Goal: Task Accomplishment & Management: Manage account settings

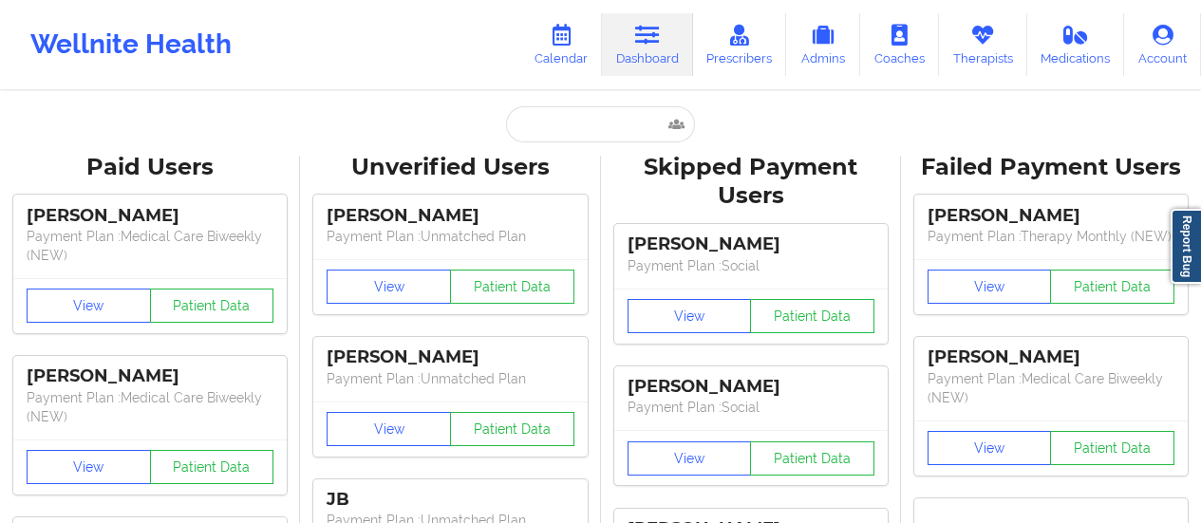
click at [518, 135] on input "text" at bounding box center [600, 124] width 188 height 36
type input "[EMAIL_ADDRESS][DOMAIN_NAME]"
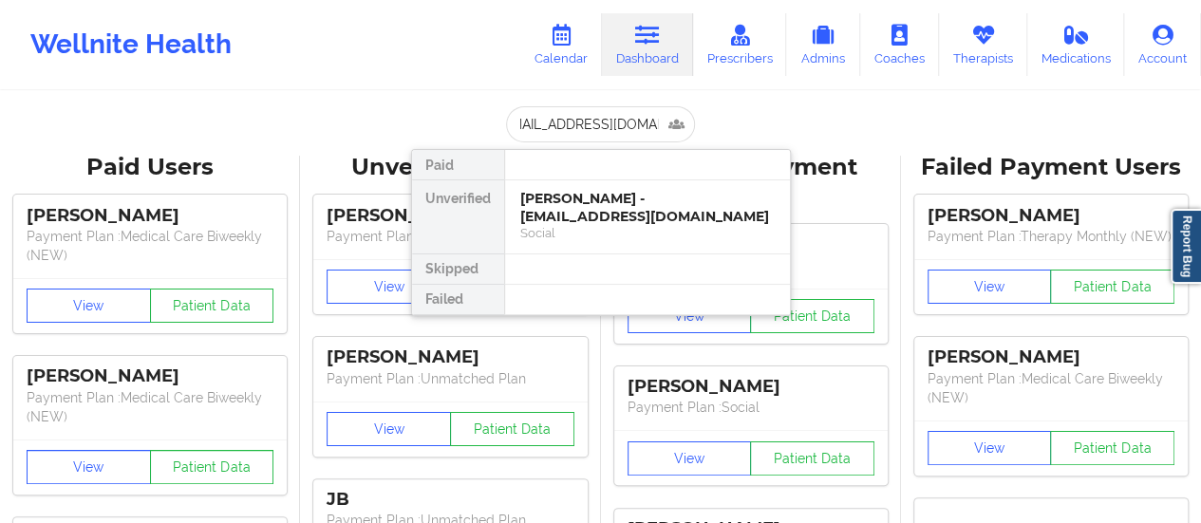
click at [583, 217] on div "[PERSON_NAME] - [EMAIL_ADDRESS][DOMAIN_NAME]" at bounding box center [647, 207] width 254 height 35
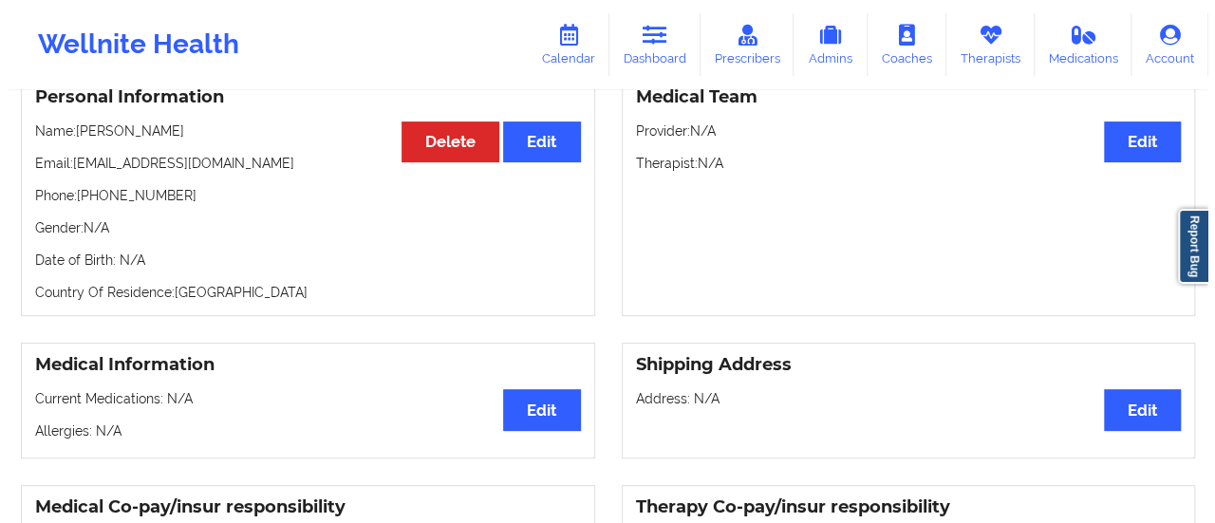
scroll to position [49, 0]
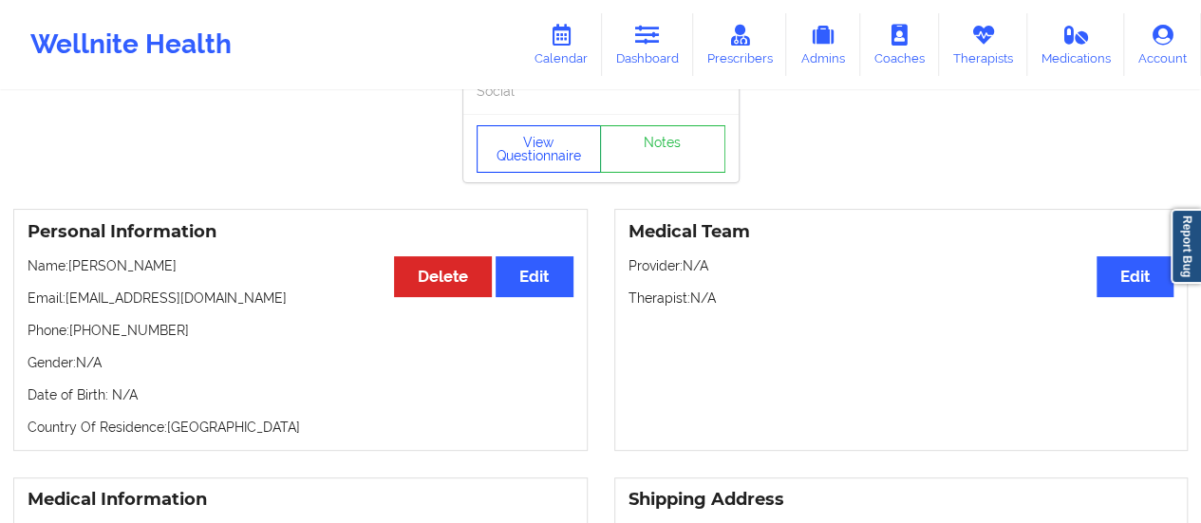
click at [496, 155] on button "View Questionnaire" at bounding box center [539, 148] width 125 height 47
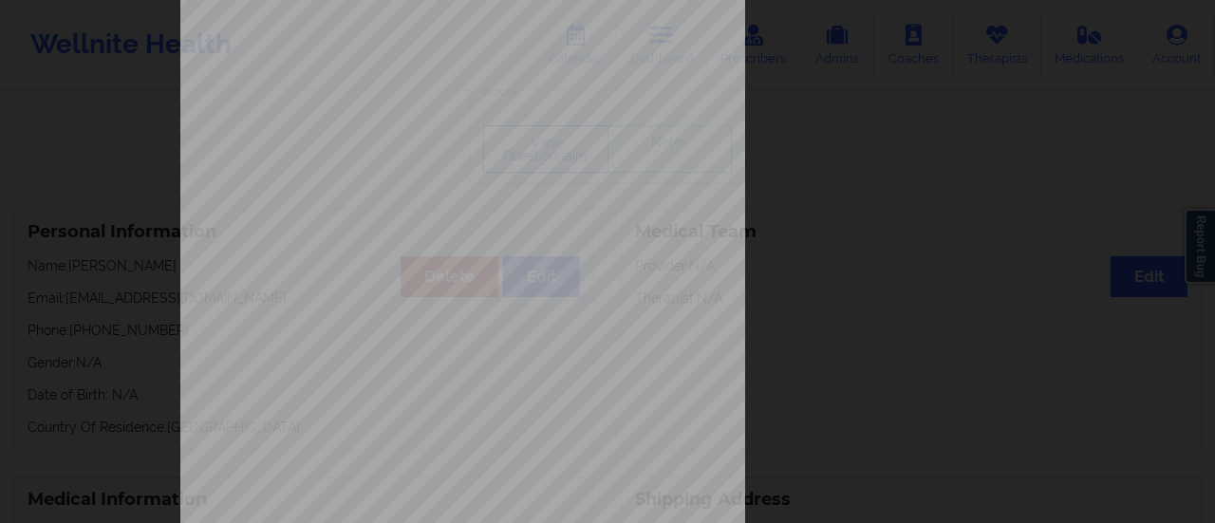
scroll to position [382, 0]
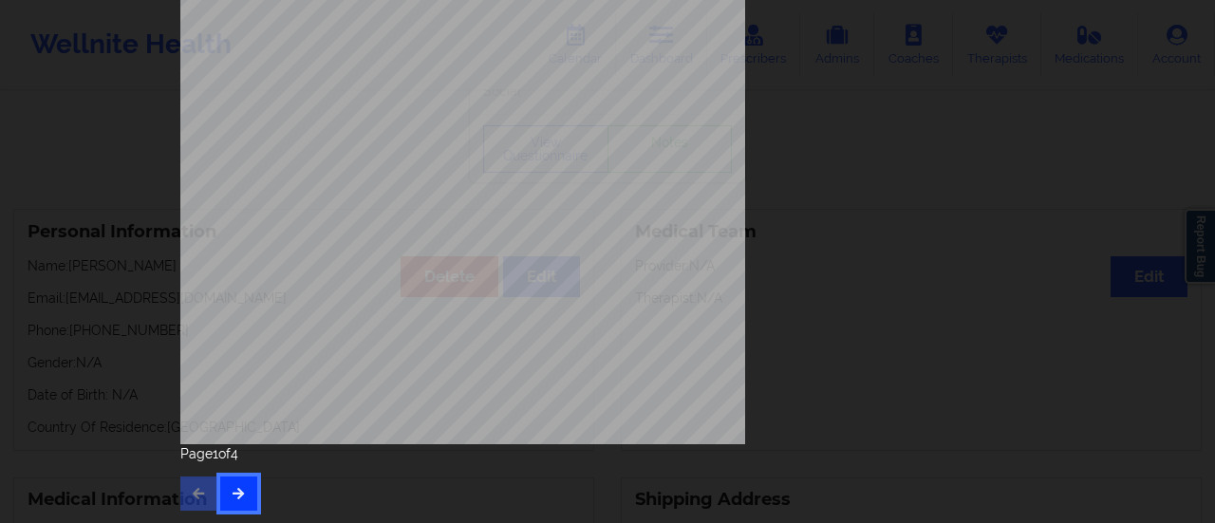
click at [243, 508] on button "button" at bounding box center [238, 494] width 37 height 34
click at [240, 504] on button "button" at bounding box center [238, 494] width 37 height 34
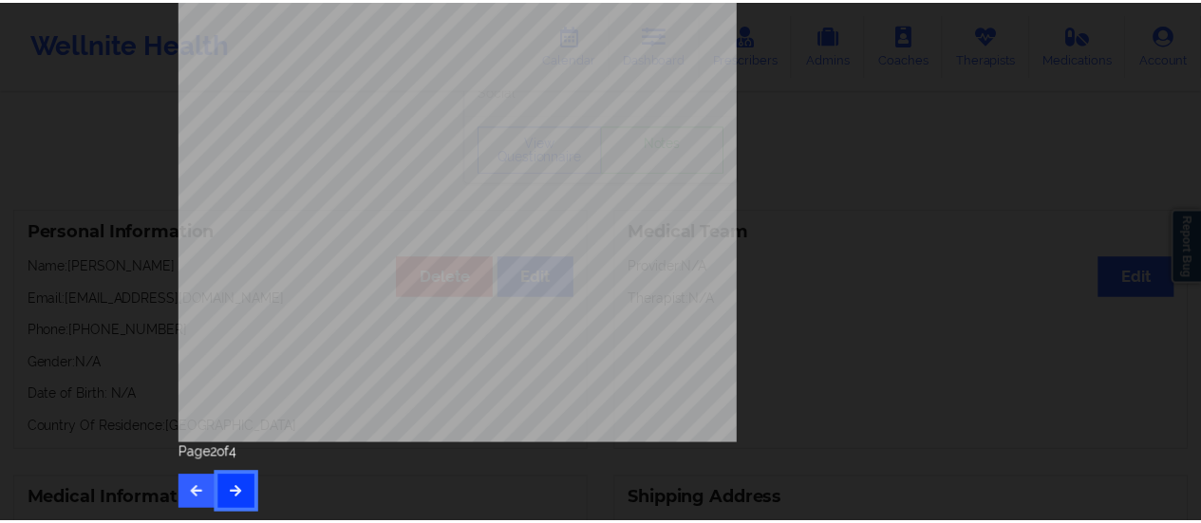
scroll to position [0, 0]
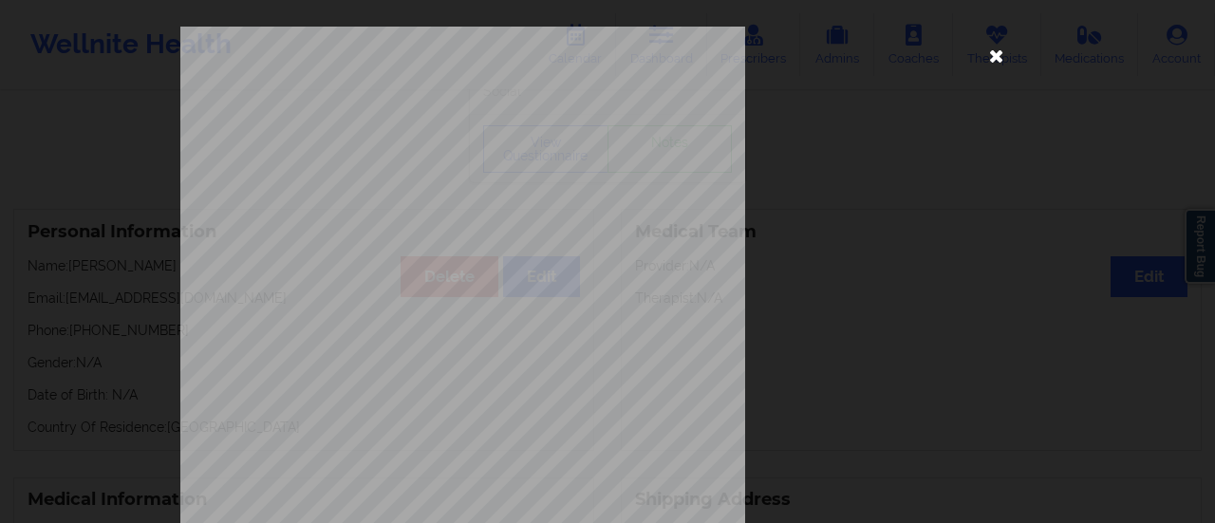
click at [993, 50] on icon at bounding box center [997, 55] width 30 height 30
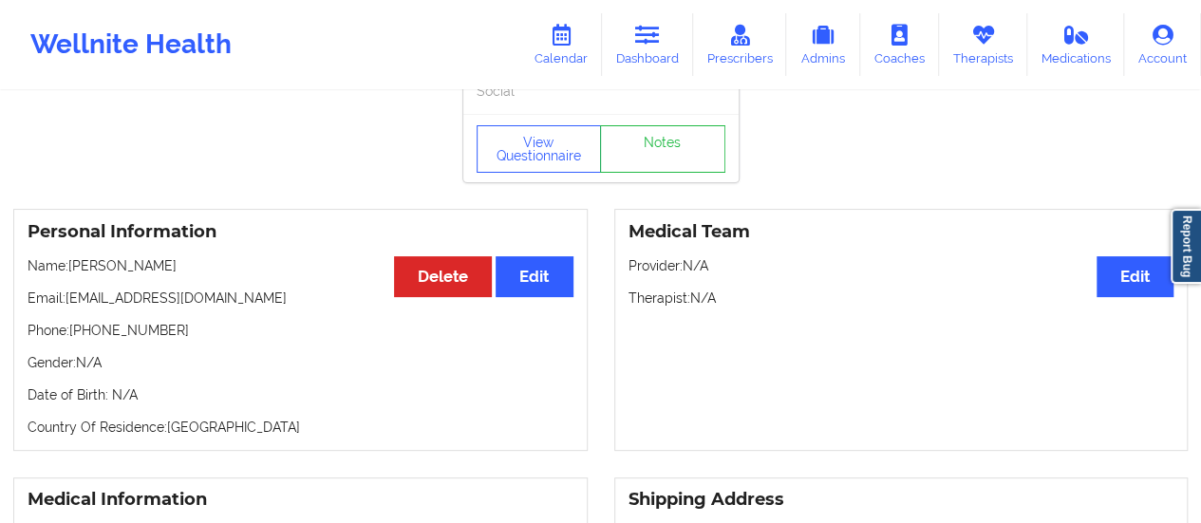
drag, startPoint x: 171, startPoint y: 274, endPoint x: 69, endPoint y: 276, distance: 101.6
click at [69, 275] on p "Name: [PERSON_NAME]" at bounding box center [301, 265] width 546 height 19
copy p "[PERSON_NAME]"
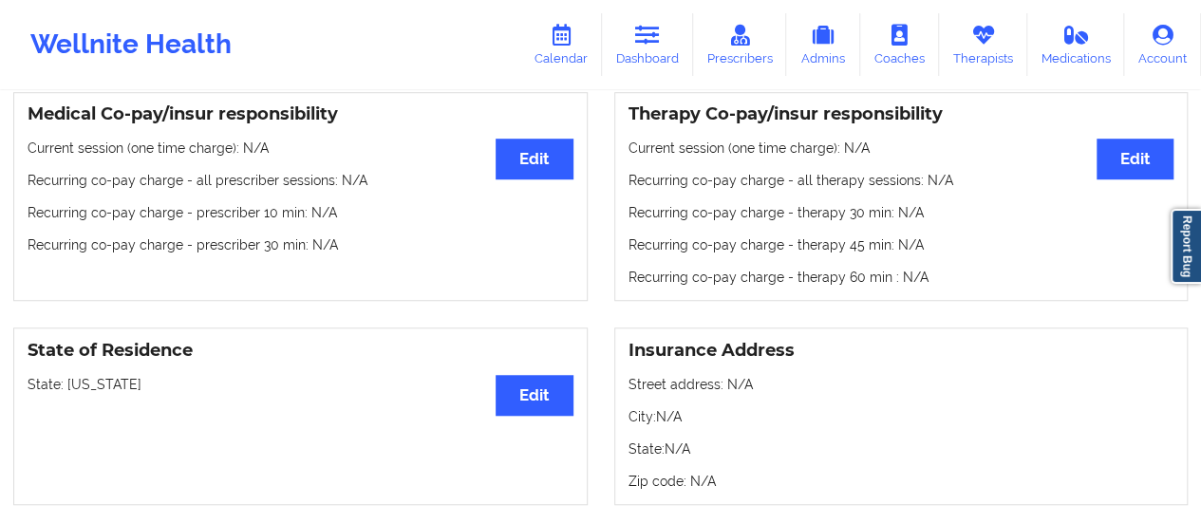
scroll to position [577, 0]
click at [634, 63] on link "Dashboard" at bounding box center [647, 44] width 91 height 63
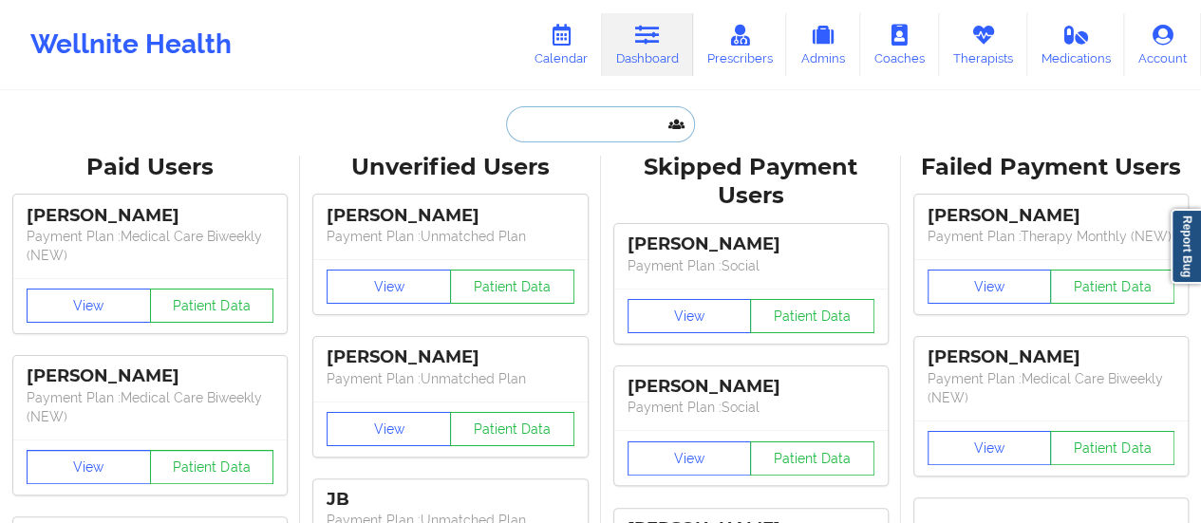
click at [586, 141] on input "text" at bounding box center [600, 124] width 188 height 36
paste input "[EMAIL_ADDRESS][DOMAIN_NAME]"
type input "[EMAIL_ADDRESS][DOMAIN_NAME]"
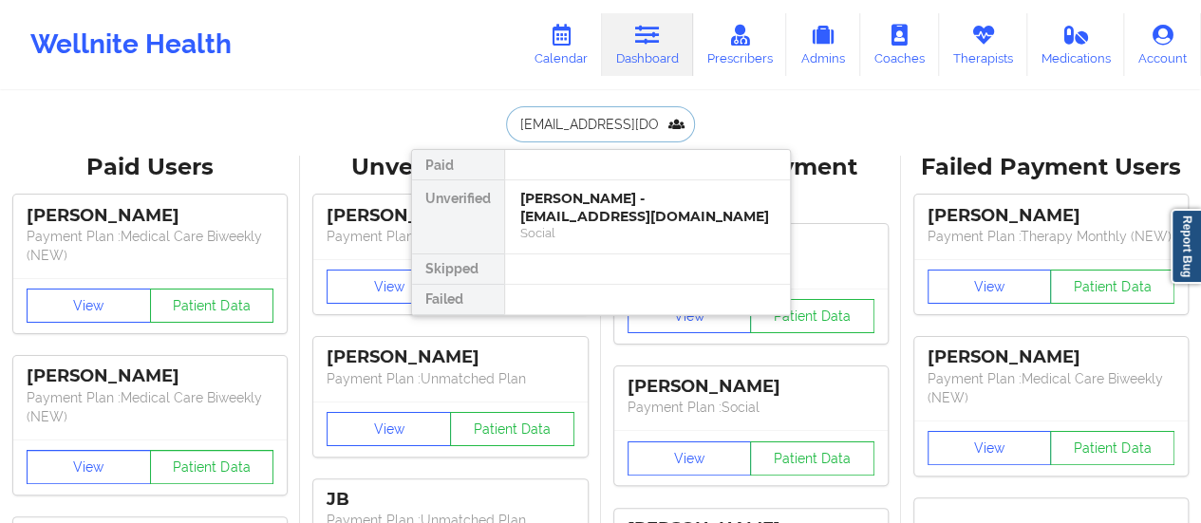
click at [625, 207] on div "[PERSON_NAME] - [EMAIL_ADDRESS][DOMAIN_NAME]" at bounding box center [647, 207] width 254 height 35
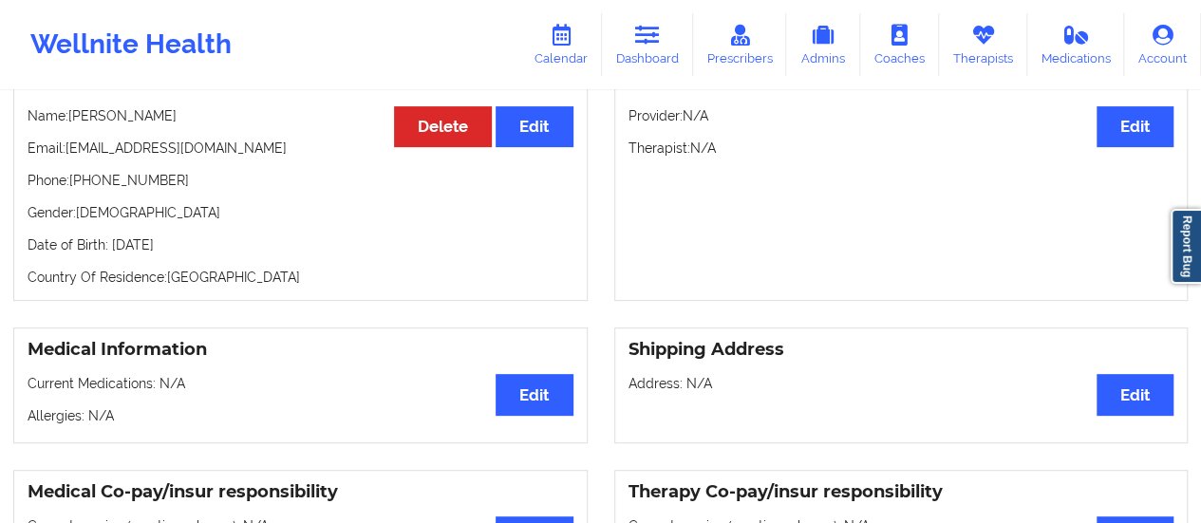
scroll to position [125, 0]
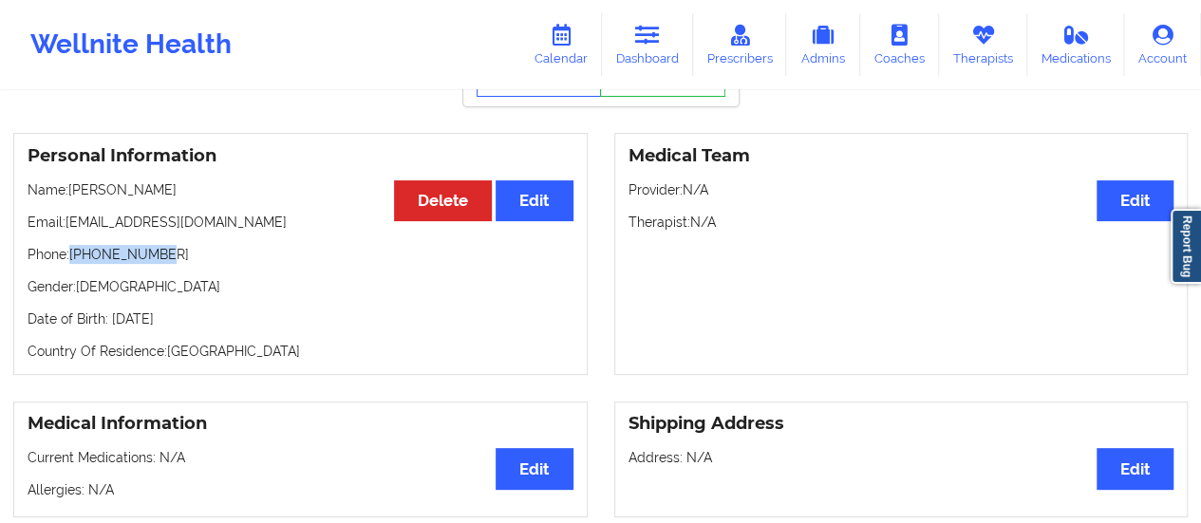
drag, startPoint x: 173, startPoint y: 254, endPoint x: 72, endPoint y: 255, distance: 100.7
click at [72, 255] on p "Phone: [PHONE_NUMBER]" at bounding box center [301, 254] width 546 height 19
copy p "[PHONE_NUMBER]"
drag, startPoint x: 192, startPoint y: 196, endPoint x: 72, endPoint y: 194, distance: 119.7
click at [72, 194] on p "Name: [PERSON_NAME]" at bounding box center [301, 189] width 546 height 19
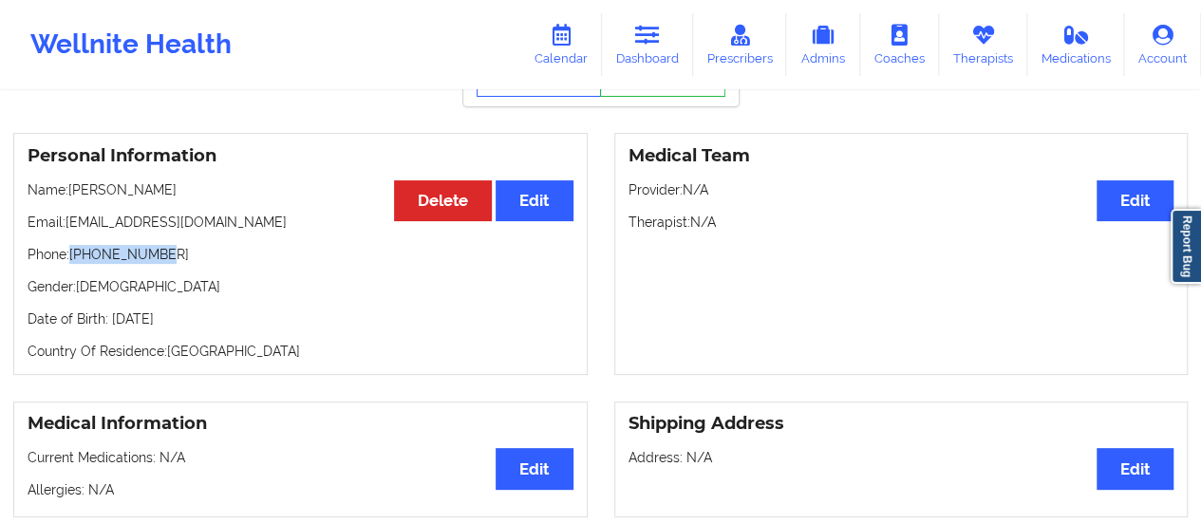
copy p "[PERSON_NAME]"
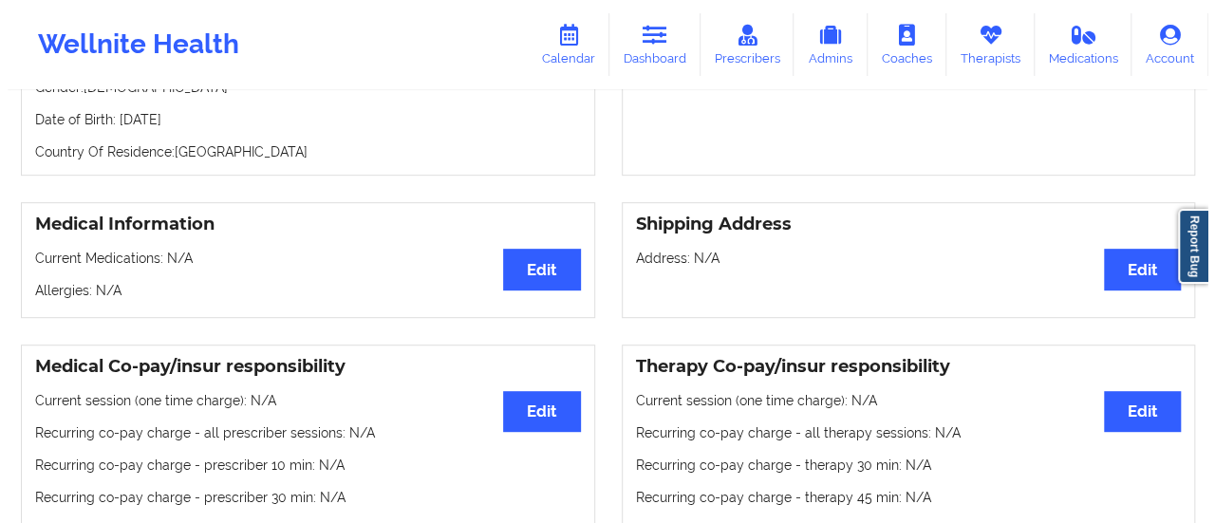
scroll to position [0, 0]
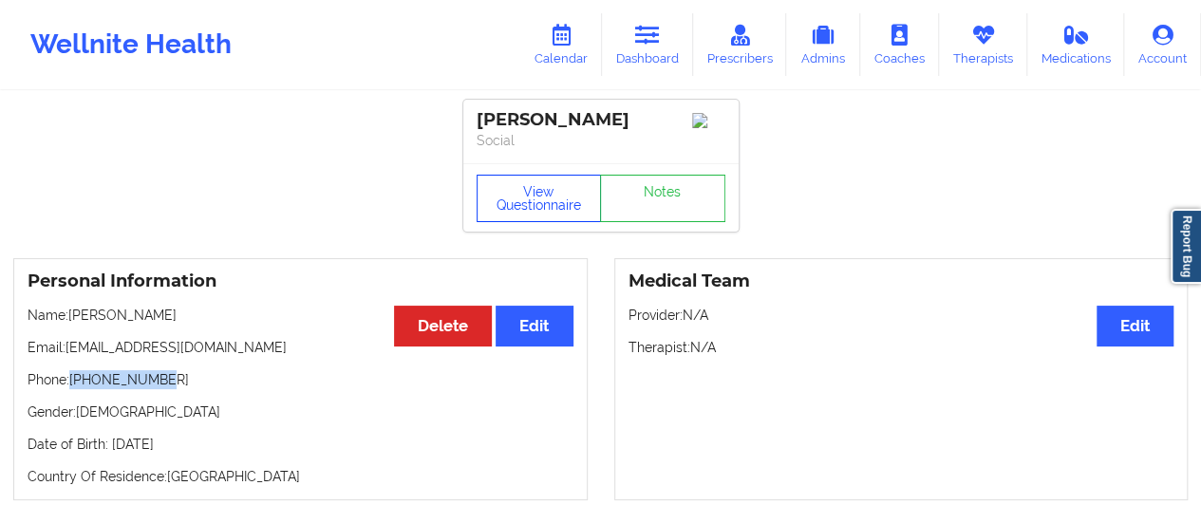
click at [543, 193] on button "View Questionnaire" at bounding box center [539, 198] width 125 height 47
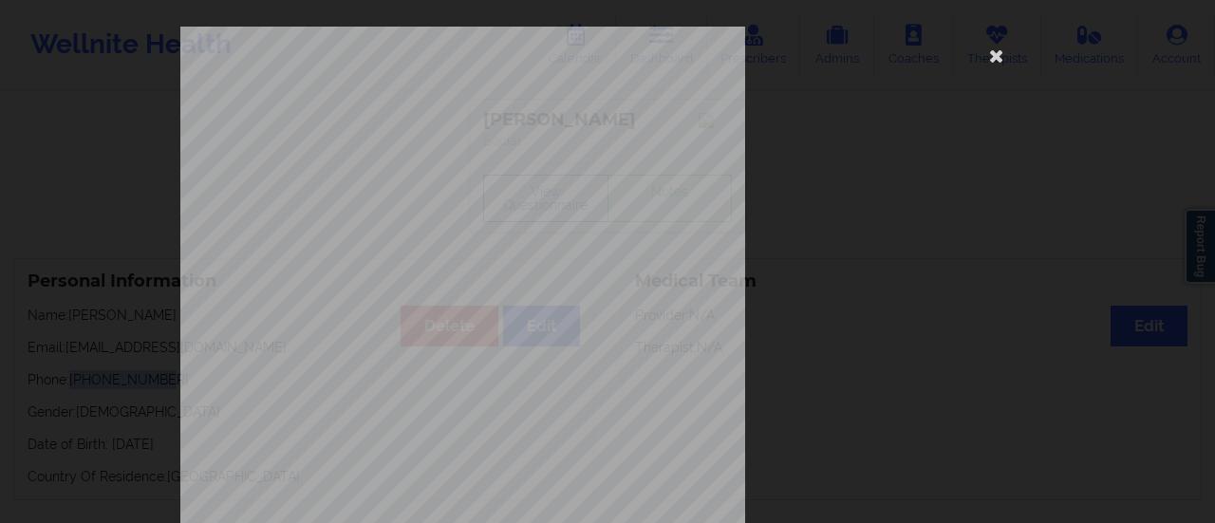
scroll to position [382, 0]
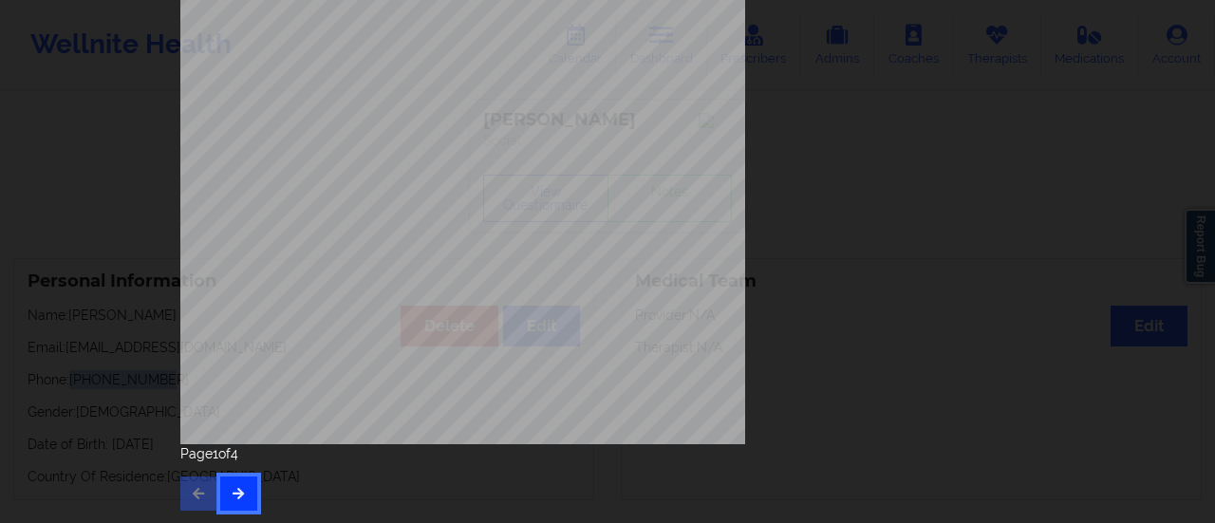
click at [237, 487] on icon "button" at bounding box center [239, 492] width 16 height 11
click at [237, 499] on icon "button" at bounding box center [239, 492] width 16 height 11
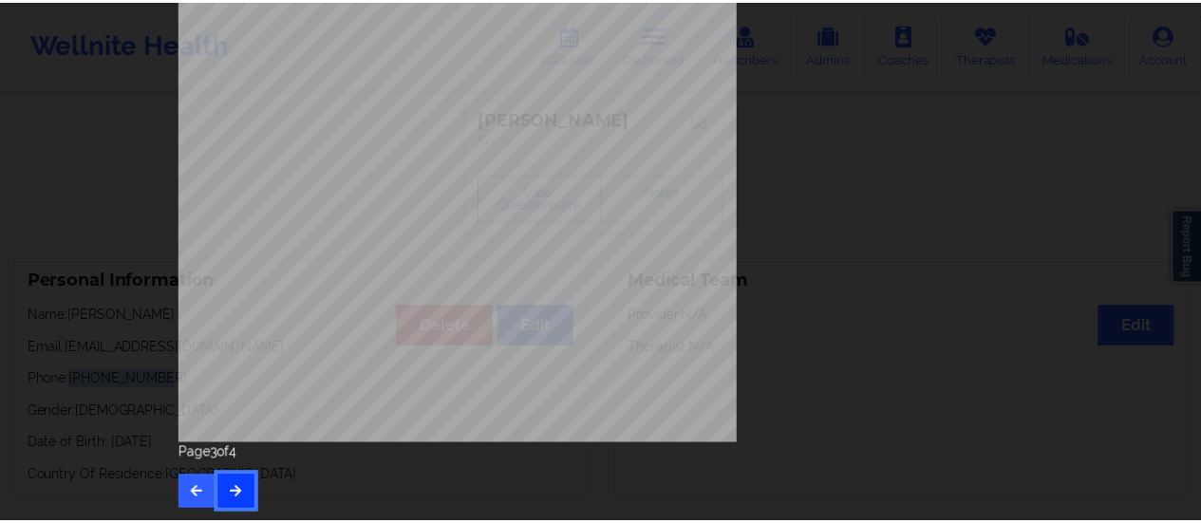
scroll to position [0, 0]
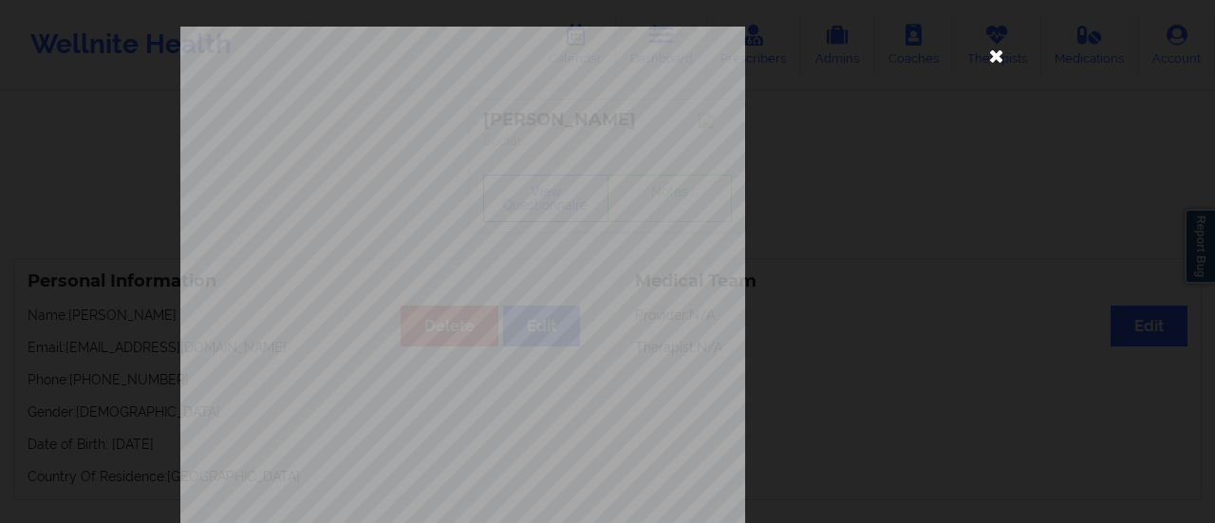
click at [989, 63] on icon at bounding box center [997, 55] width 30 height 30
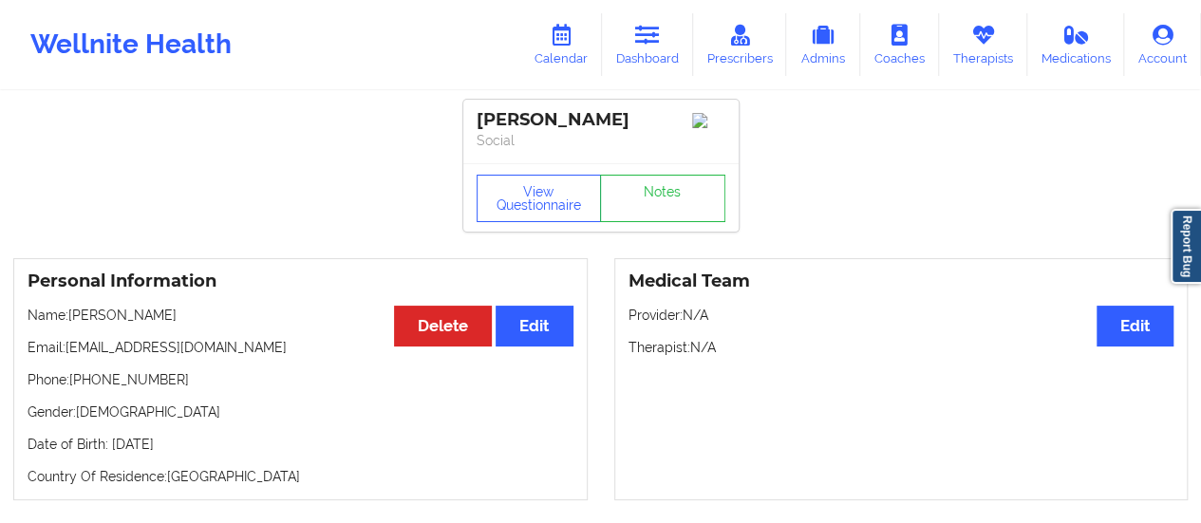
drag, startPoint x: 211, startPoint y: 326, endPoint x: 70, endPoint y: 320, distance: 140.7
click at [70, 320] on p "Name: [PERSON_NAME]" at bounding box center [301, 315] width 546 height 19
copy p "[PERSON_NAME]"
click at [982, 47] on link "Therapists" at bounding box center [983, 44] width 88 height 63
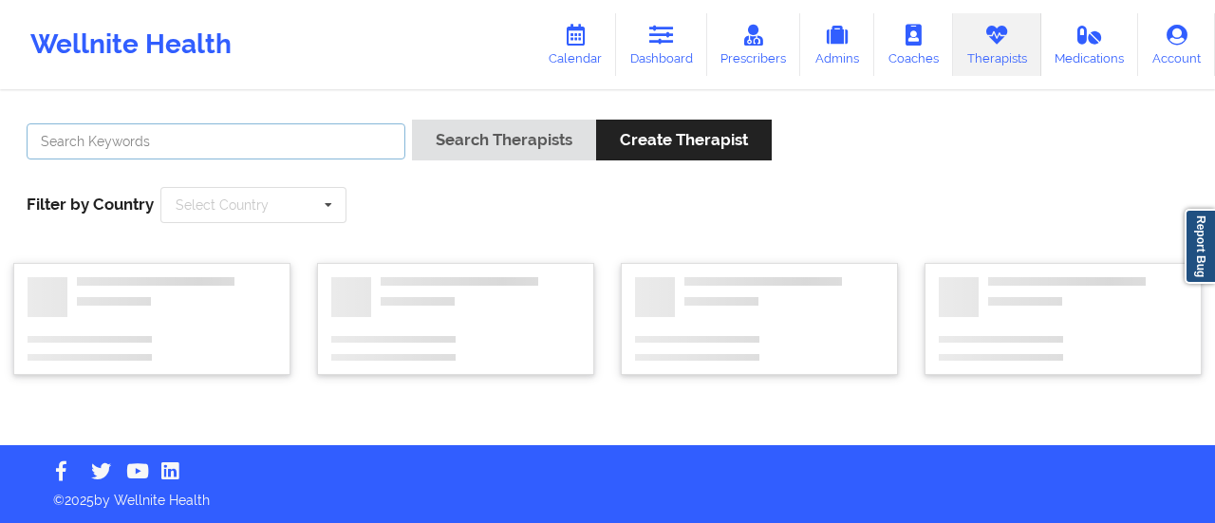
click at [349, 138] on input "text" at bounding box center [216, 141] width 379 height 36
paste input "[PERSON_NAME]"
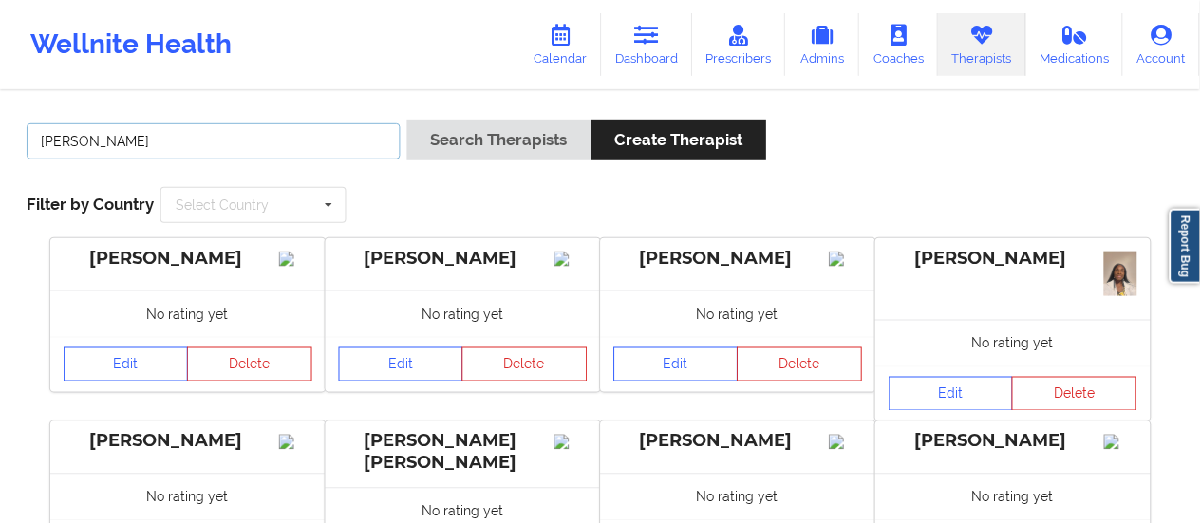
type input "[PERSON_NAME]"
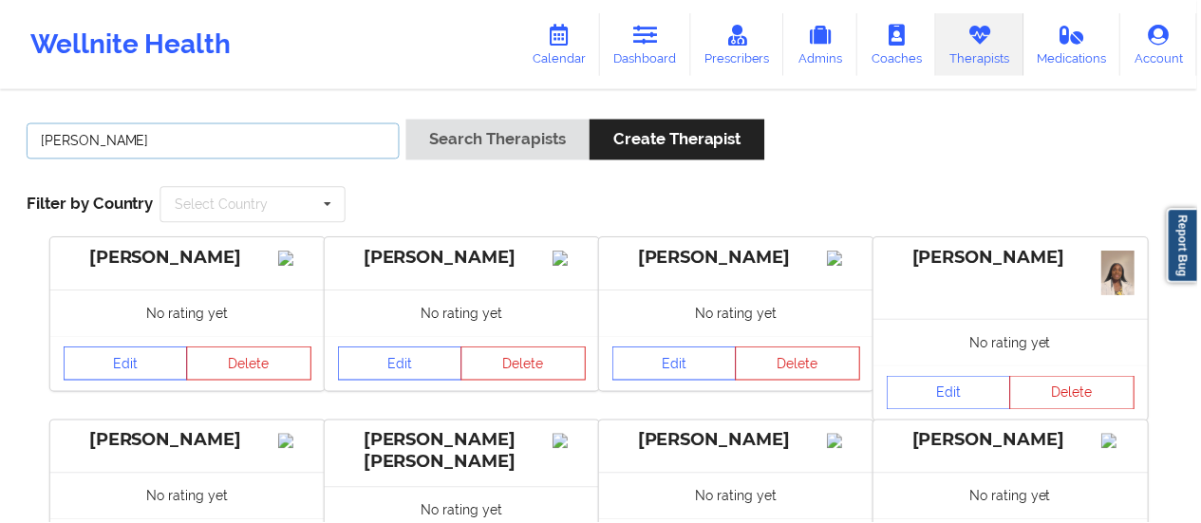
click at [407, 120] on button "Search Therapists" at bounding box center [499, 140] width 184 height 41
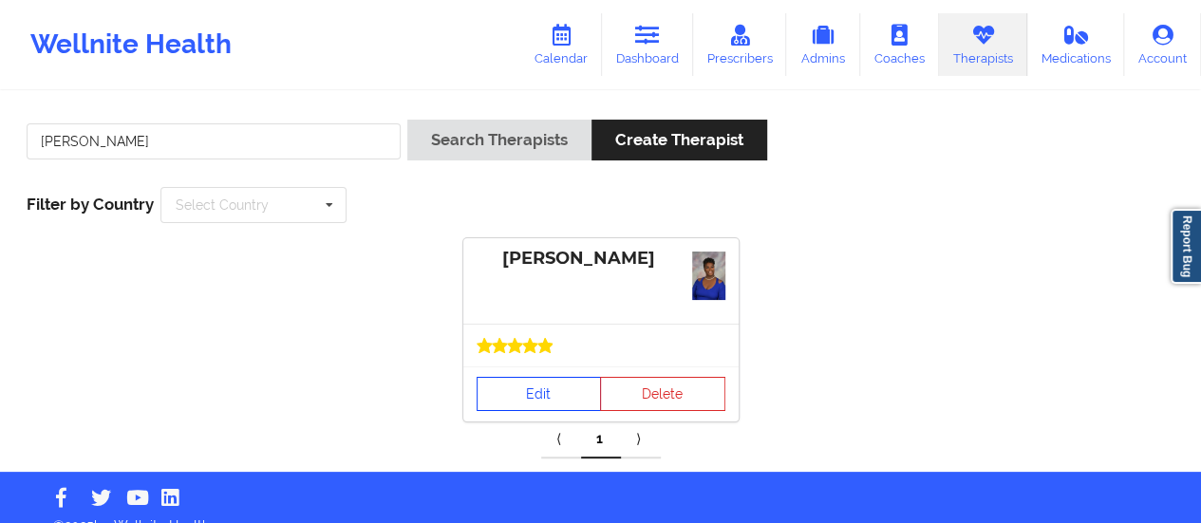
click at [499, 386] on link "Edit" at bounding box center [539, 394] width 125 height 34
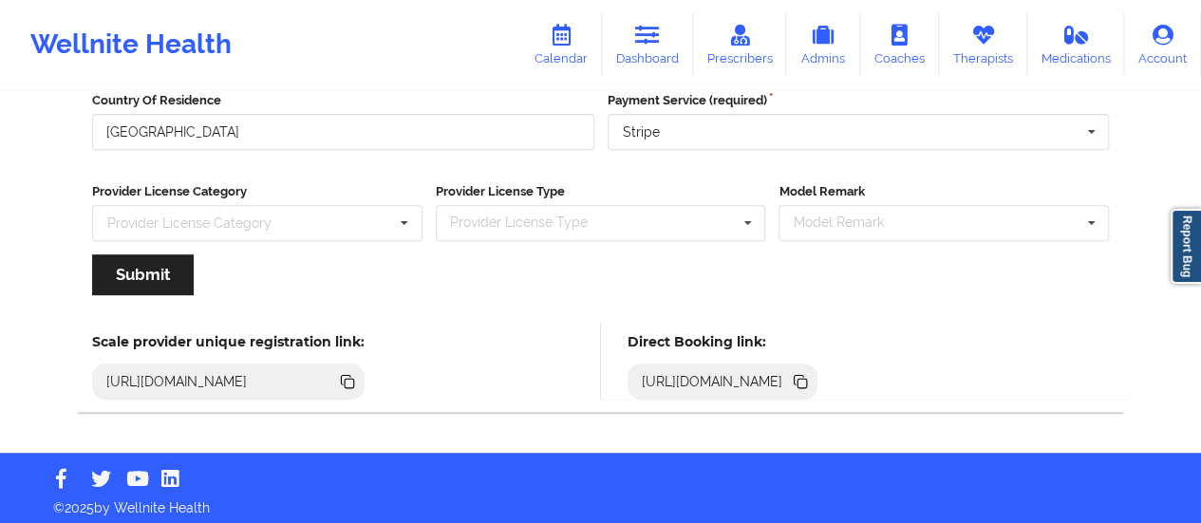
scroll to position [342, 0]
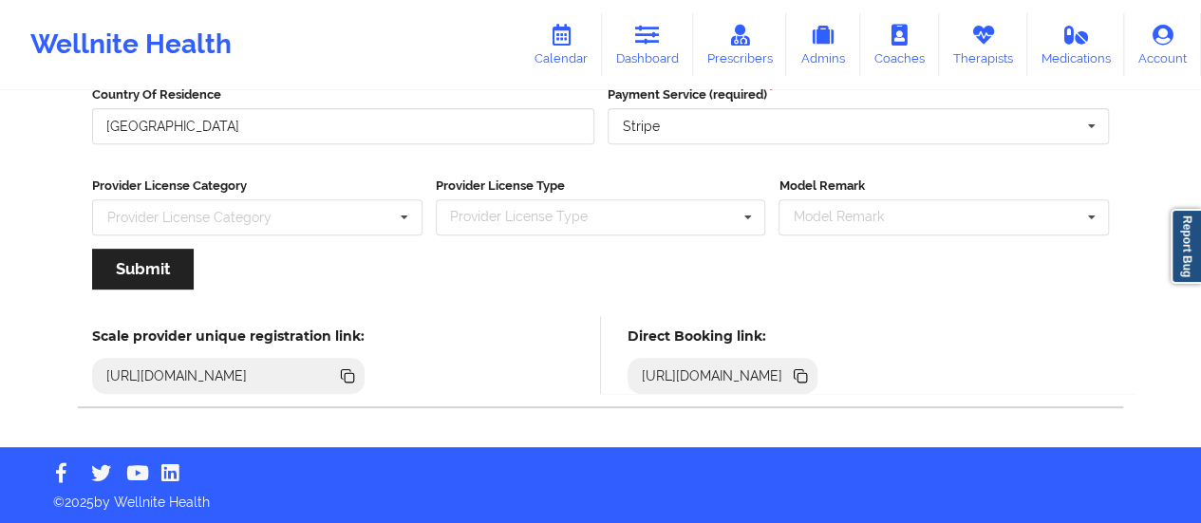
click at [811, 381] on icon at bounding box center [800, 376] width 21 height 21
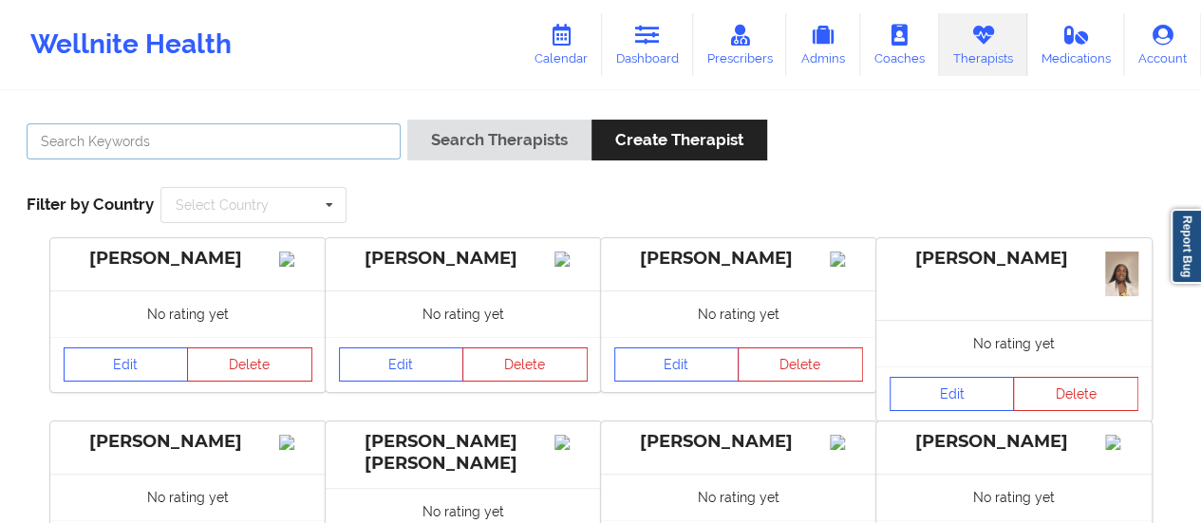
click at [152, 149] on input "text" at bounding box center [214, 141] width 374 height 36
type input "[PERSON_NAME]"
click at [407, 120] on button "Search Therapists" at bounding box center [499, 140] width 184 height 41
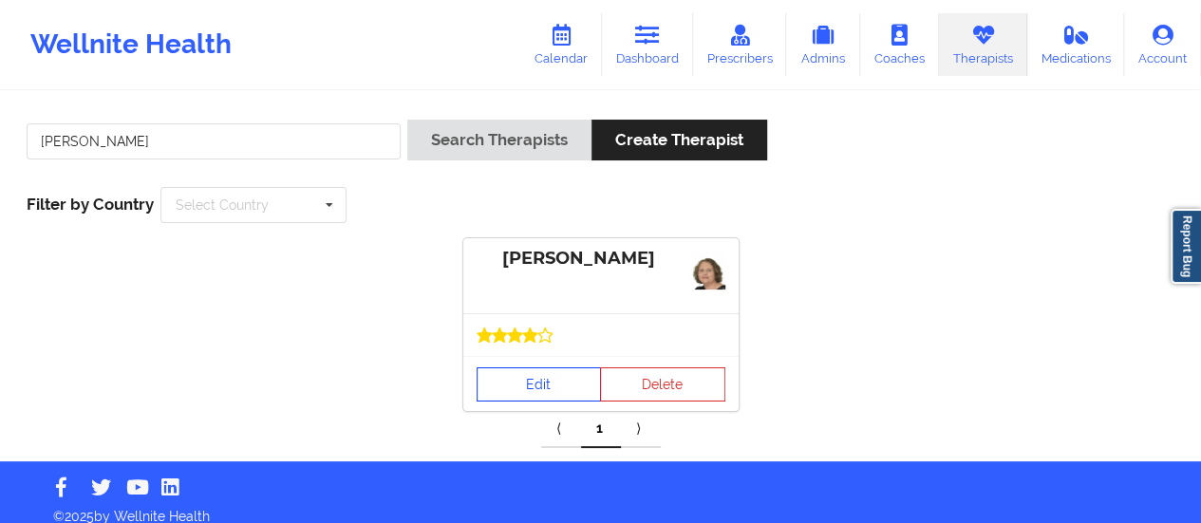
click at [538, 377] on link "Edit" at bounding box center [539, 384] width 125 height 34
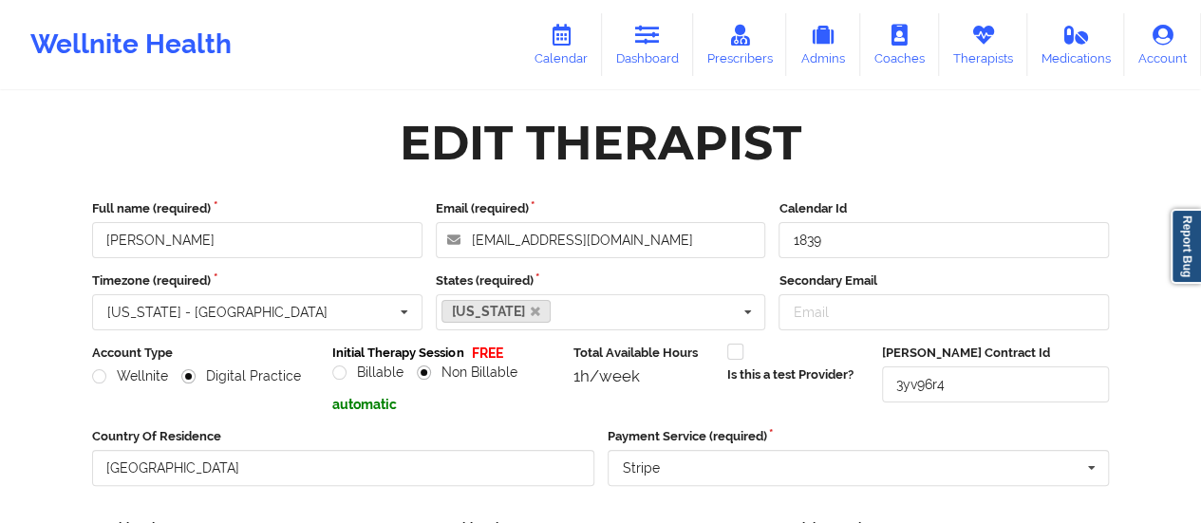
scroll to position [342, 0]
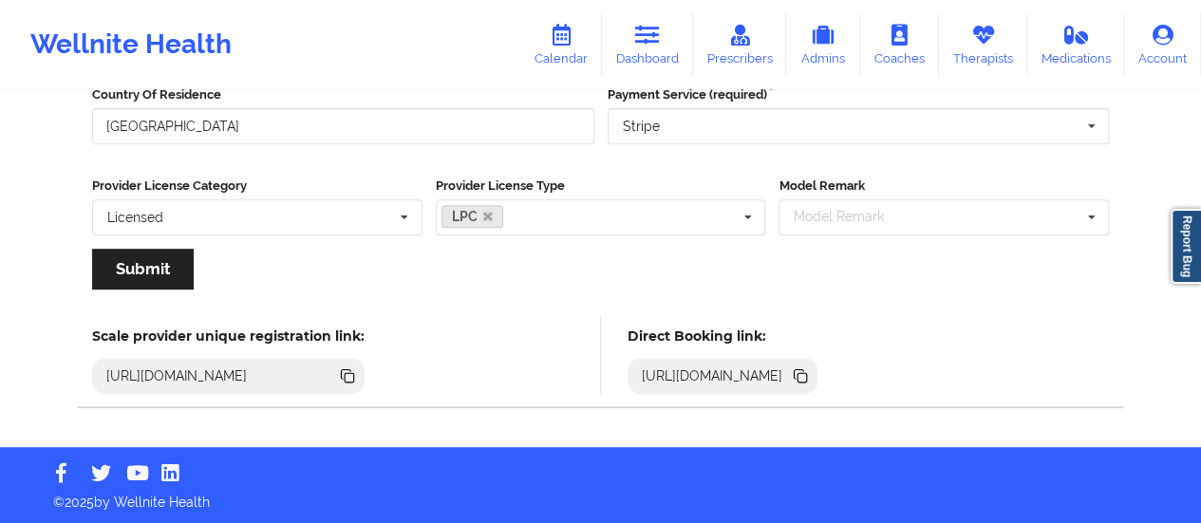
click at [811, 384] on icon at bounding box center [800, 376] width 21 height 21
click at [650, 48] on link "Dashboard" at bounding box center [647, 44] width 91 height 63
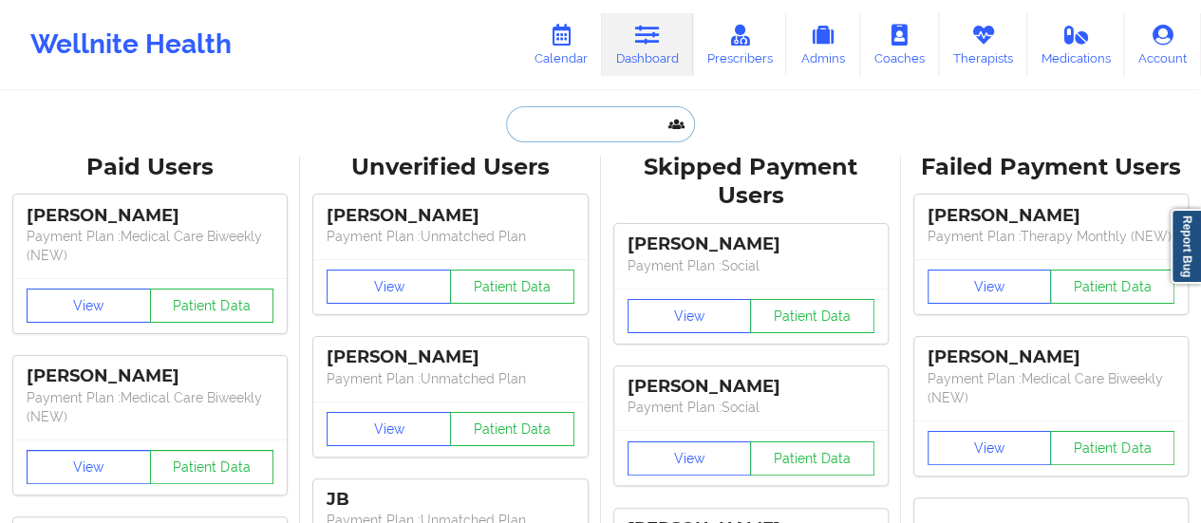
click at [572, 138] on input "text" at bounding box center [600, 124] width 188 height 36
paste input "[EMAIL_ADDRESS][DOMAIN_NAME]"
type input "[EMAIL_ADDRESS][DOMAIN_NAME]"
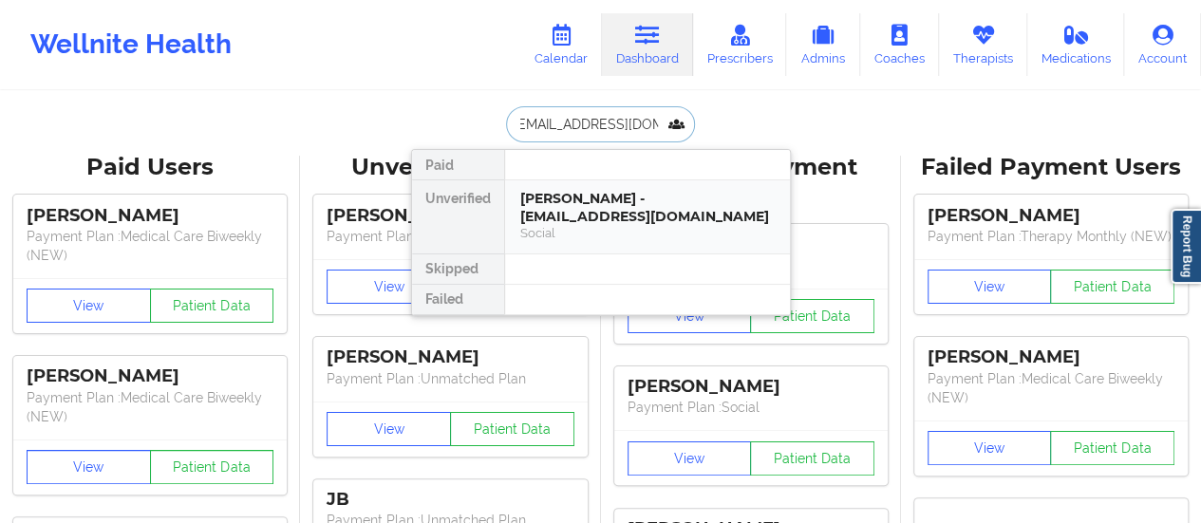
click at [602, 214] on div "[PERSON_NAME] - [EMAIL_ADDRESS][DOMAIN_NAME]" at bounding box center [647, 207] width 254 height 35
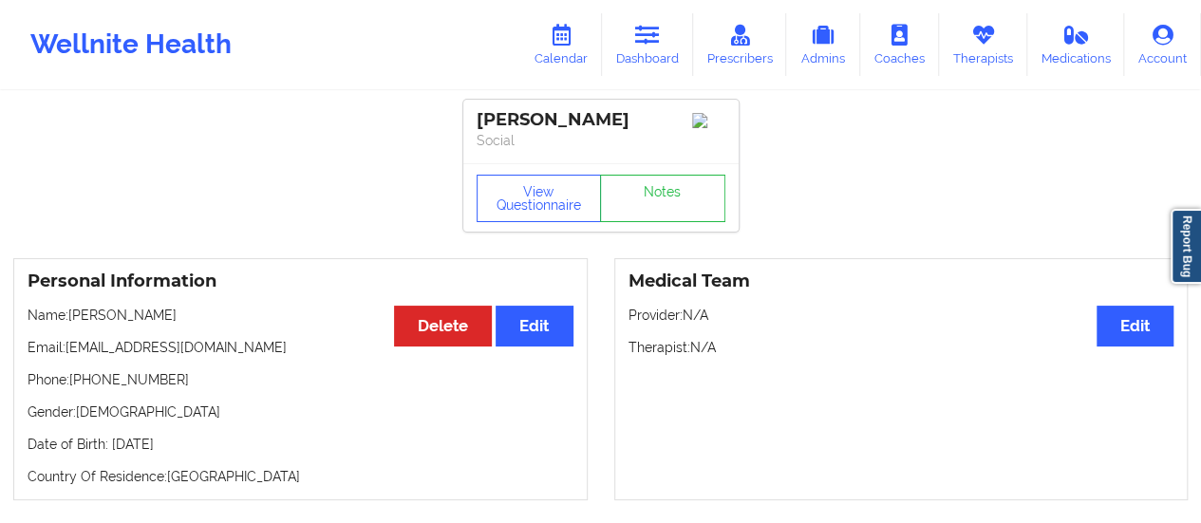
drag, startPoint x: 194, startPoint y: 318, endPoint x: 72, endPoint y: 322, distance: 121.6
click at [72, 322] on p "Name: [PERSON_NAME]" at bounding box center [301, 315] width 546 height 19
copy p "[PERSON_NAME]"
click at [556, 206] on button "View Questionnaire" at bounding box center [539, 198] width 125 height 47
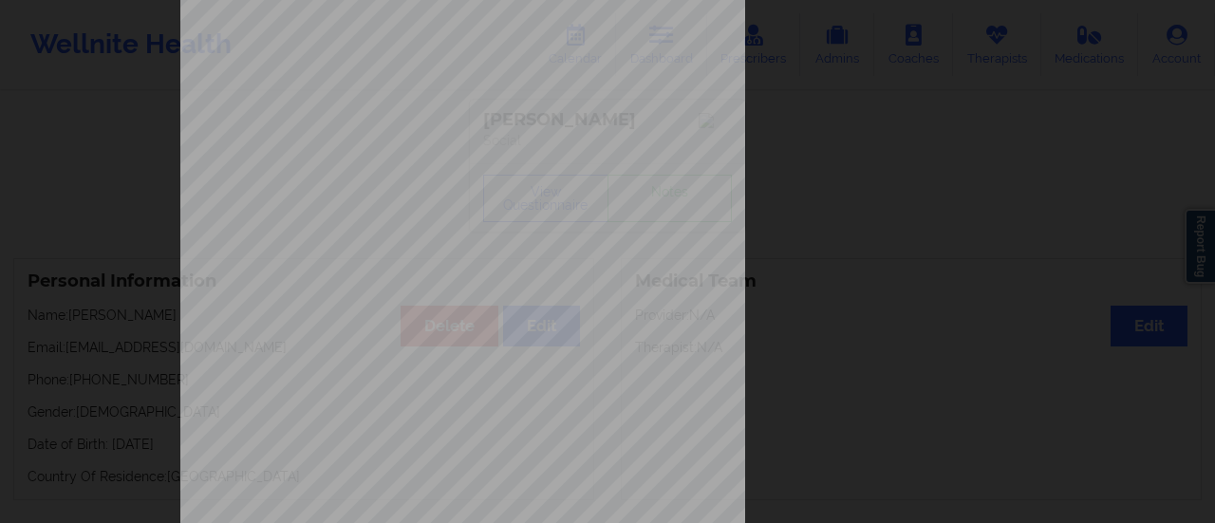
scroll to position [382, 0]
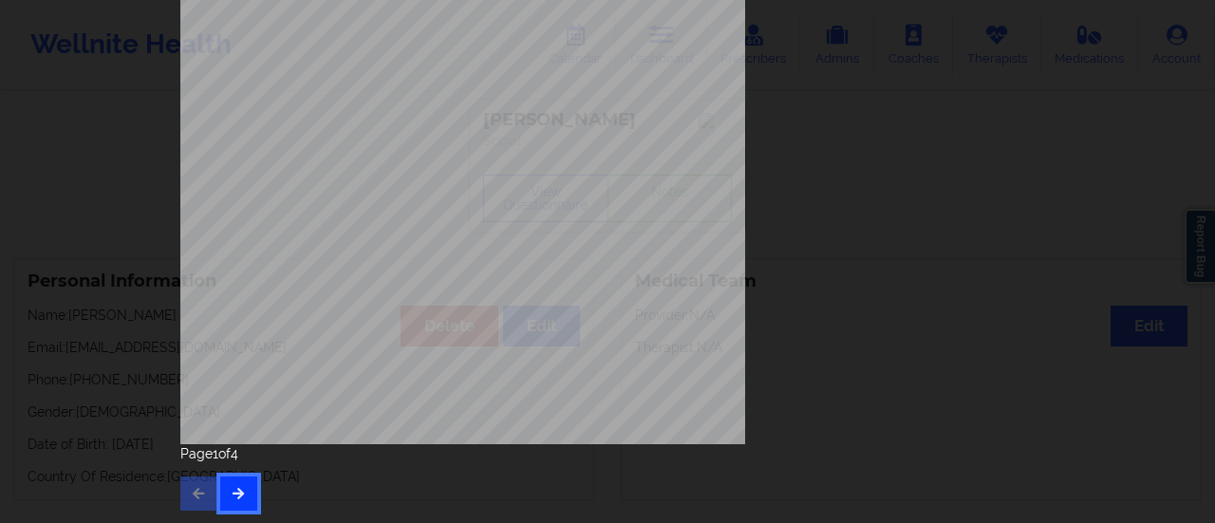
click at [241, 483] on button "button" at bounding box center [238, 494] width 37 height 34
click at [231, 494] on icon "button" at bounding box center [239, 492] width 16 height 11
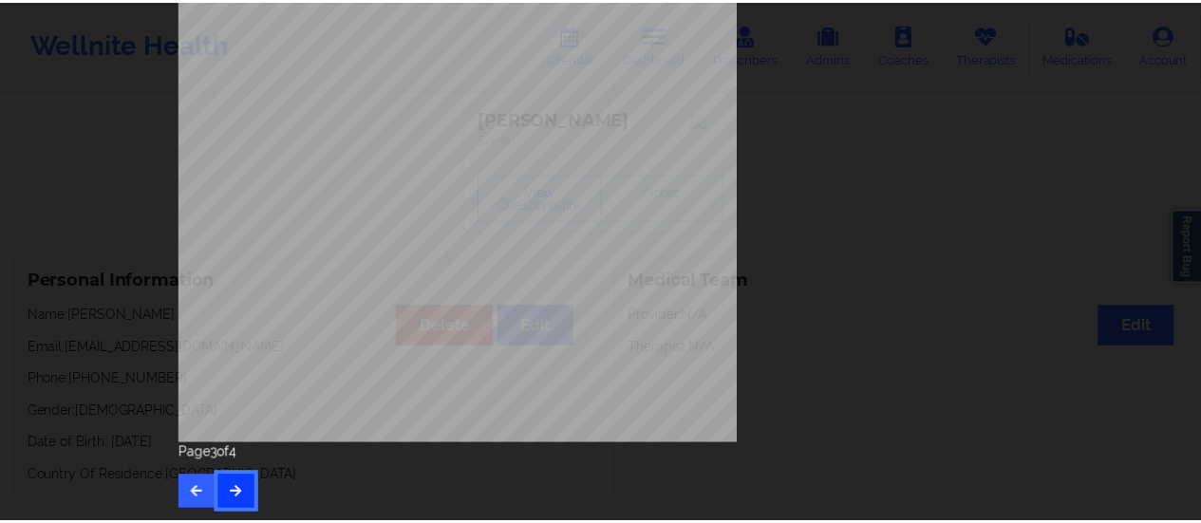
scroll to position [0, 0]
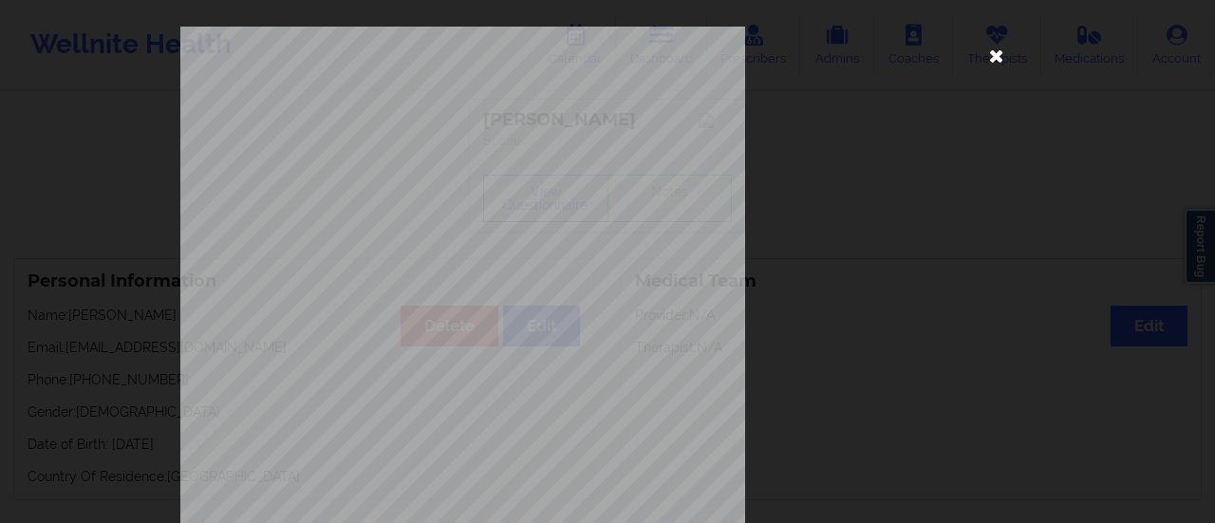
click at [991, 66] on icon at bounding box center [997, 55] width 30 height 30
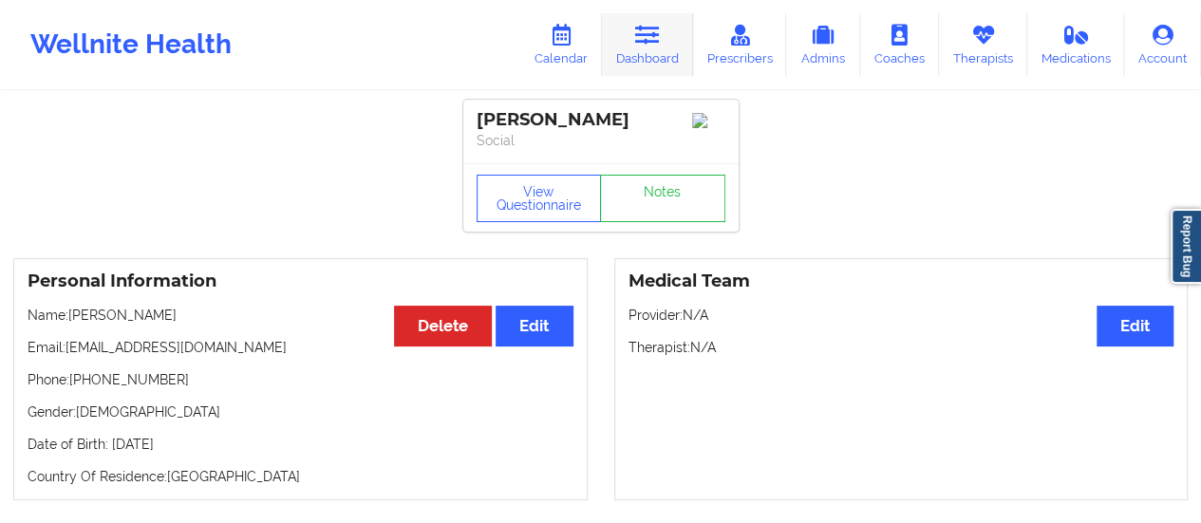
click at [664, 66] on link "Dashboard" at bounding box center [647, 44] width 91 height 63
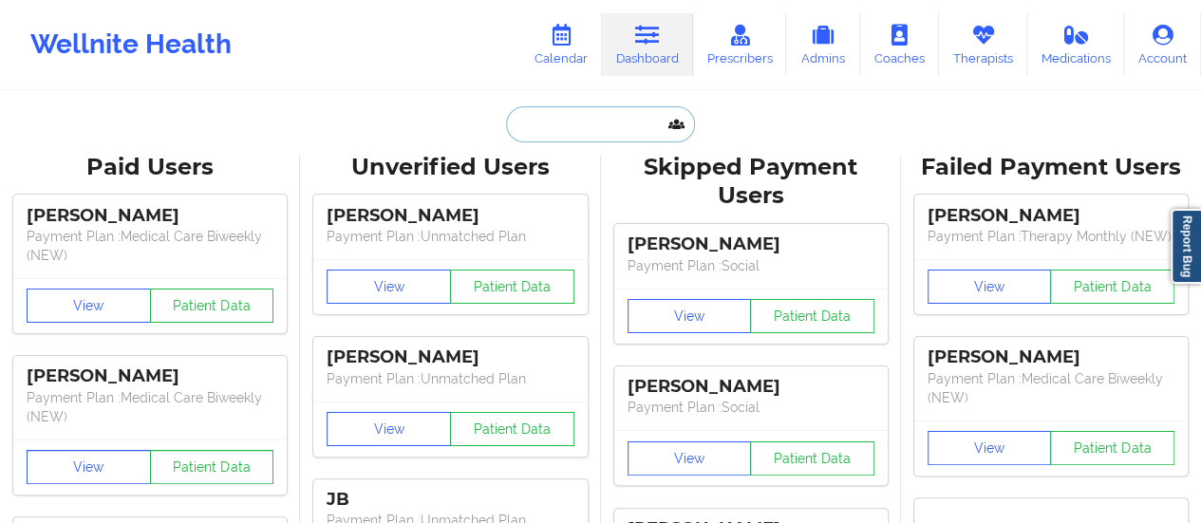
click at [604, 124] on input "text" at bounding box center [600, 124] width 188 height 36
paste input "[PERSON_NAME]"
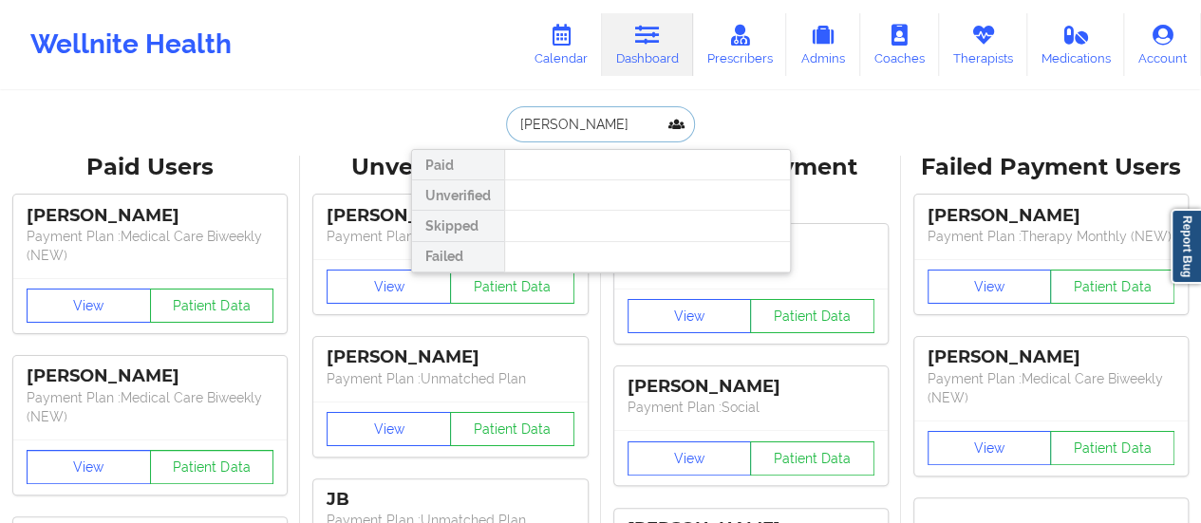
type input "[PERSON_NAME]"
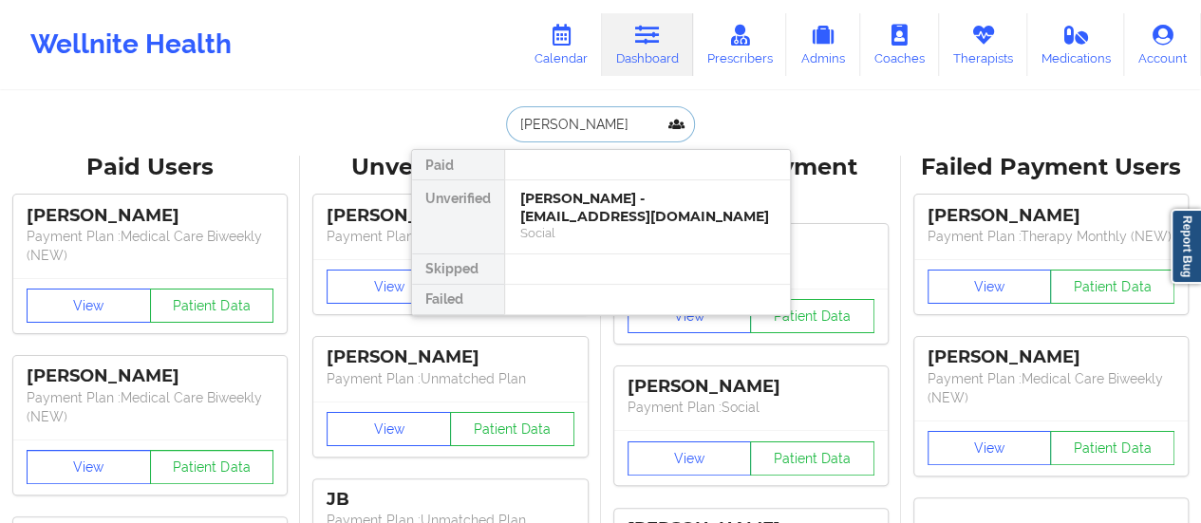
click at [593, 210] on div "[PERSON_NAME] - [EMAIL_ADDRESS][DOMAIN_NAME]" at bounding box center [647, 207] width 254 height 35
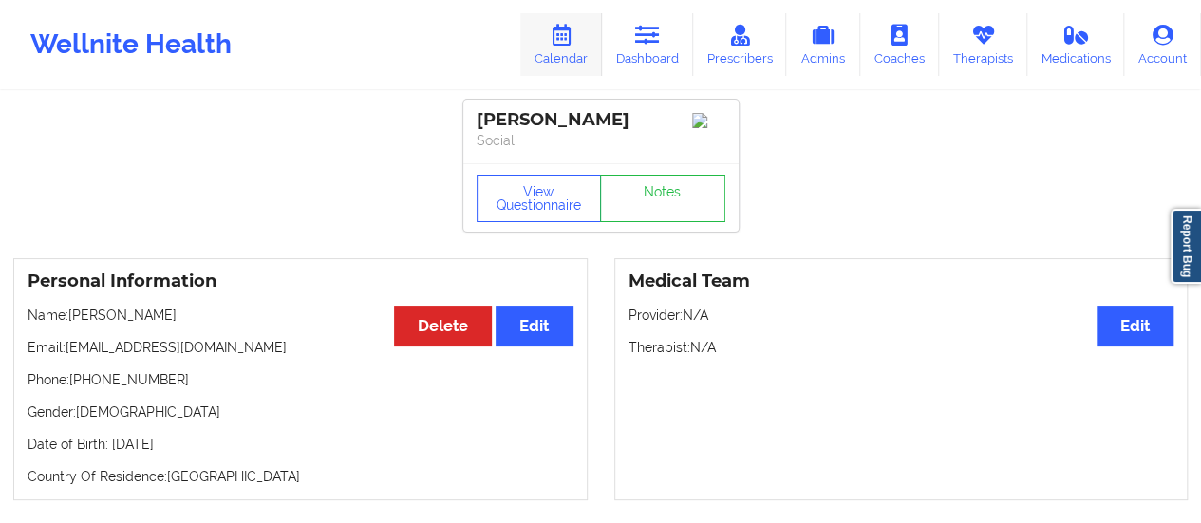
click at [593, 51] on link "Calendar" at bounding box center [561, 44] width 82 height 63
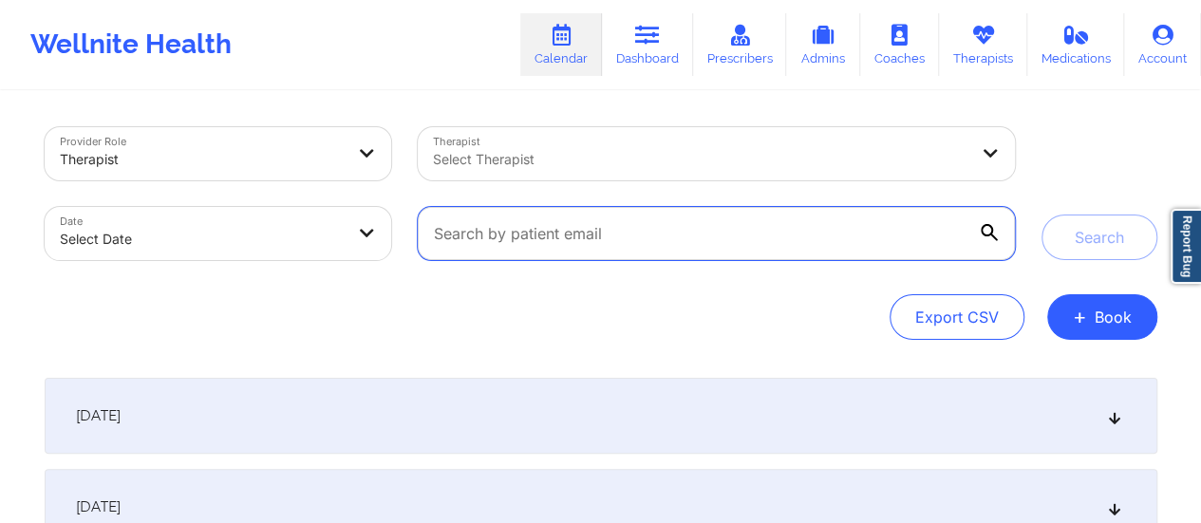
click at [667, 231] on input "text" at bounding box center [716, 233] width 596 height 53
paste input "[EMAIL_ADDRESS][DOMAIN_NAME]"
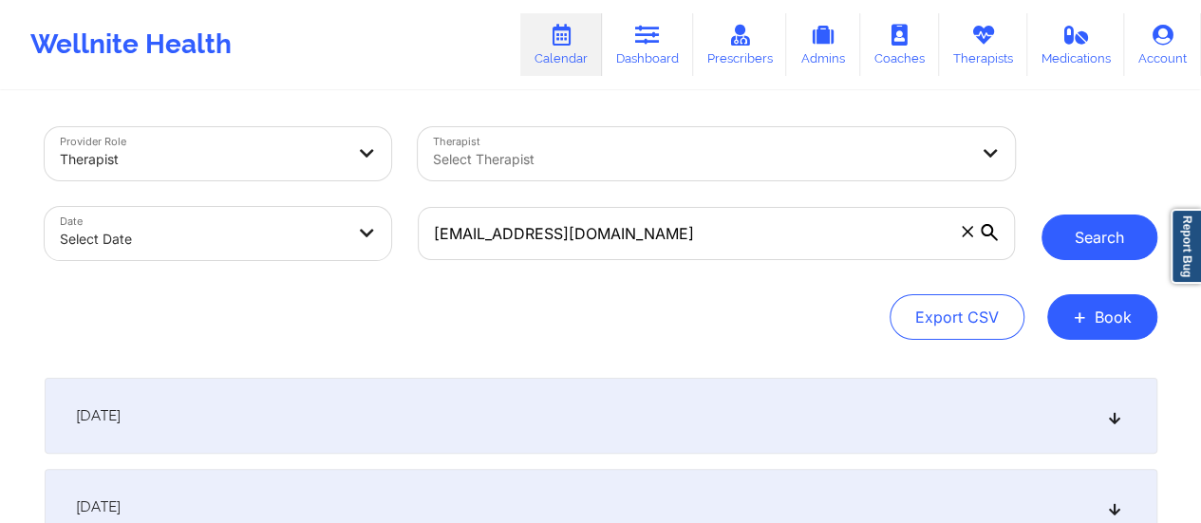
click at [1122, 250] on button "Search" at bounding box center [1100, 238] width 116 height 46
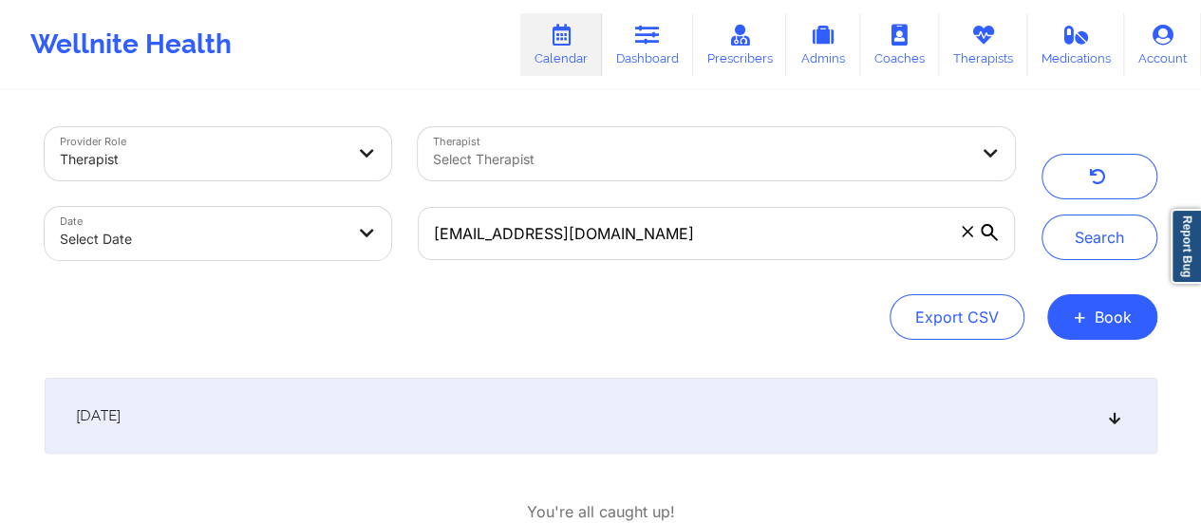
click at [644, 399] on div "[DATE]" at bounding box center [601, 416] width 1113 height 76
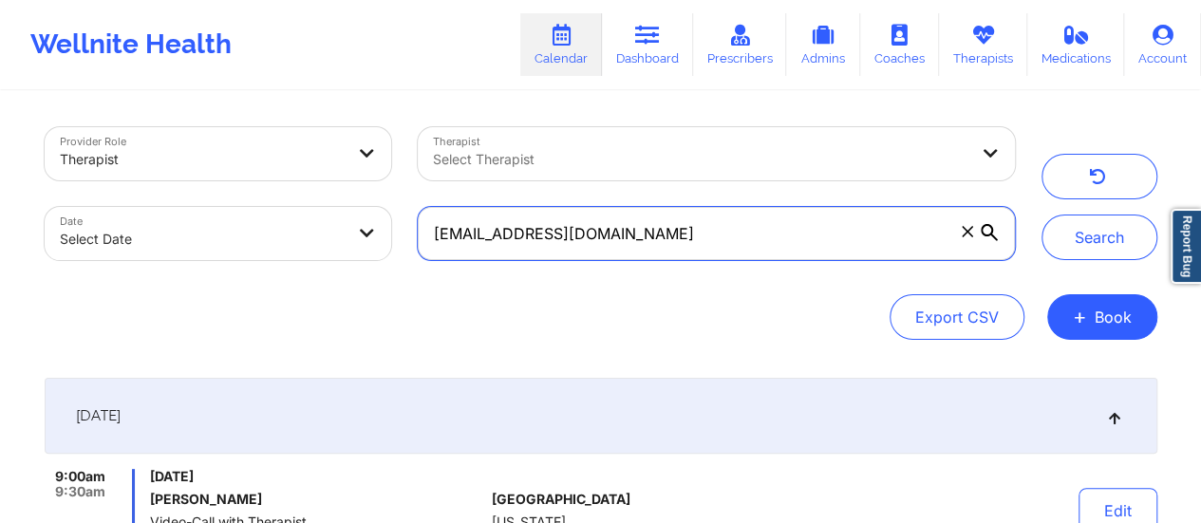
click at [784, 222] on input "[EMAIL_ADDRESS][DOMAIN_NAME]" at bounding box center [716, 233] width 596 height 53
paste input "[PERSON_NAME].jackson333"
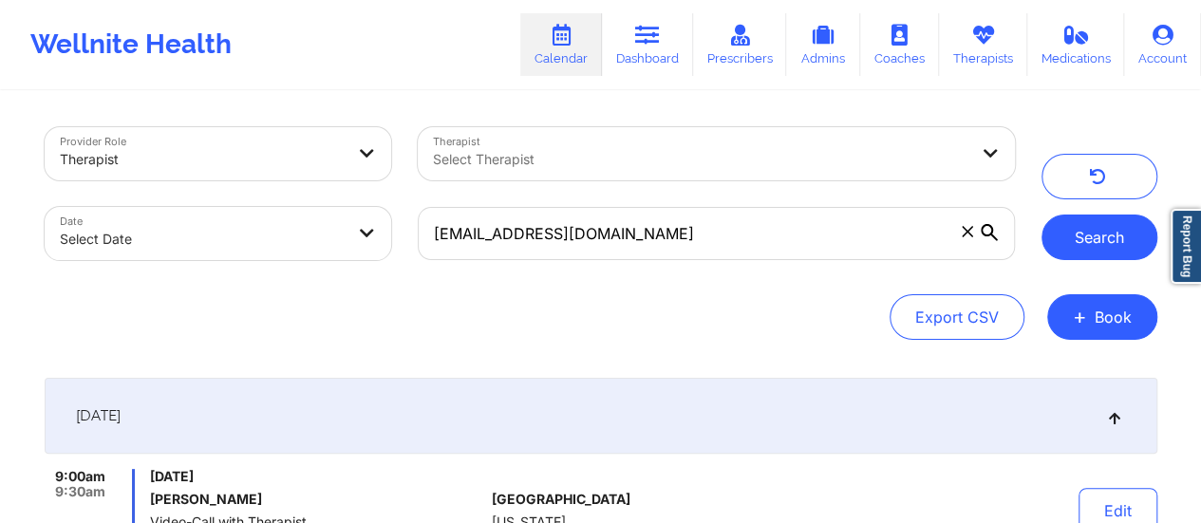
click at [1067, 254] on button "Search" at bounding box center [1100, 238] width 116 height 46
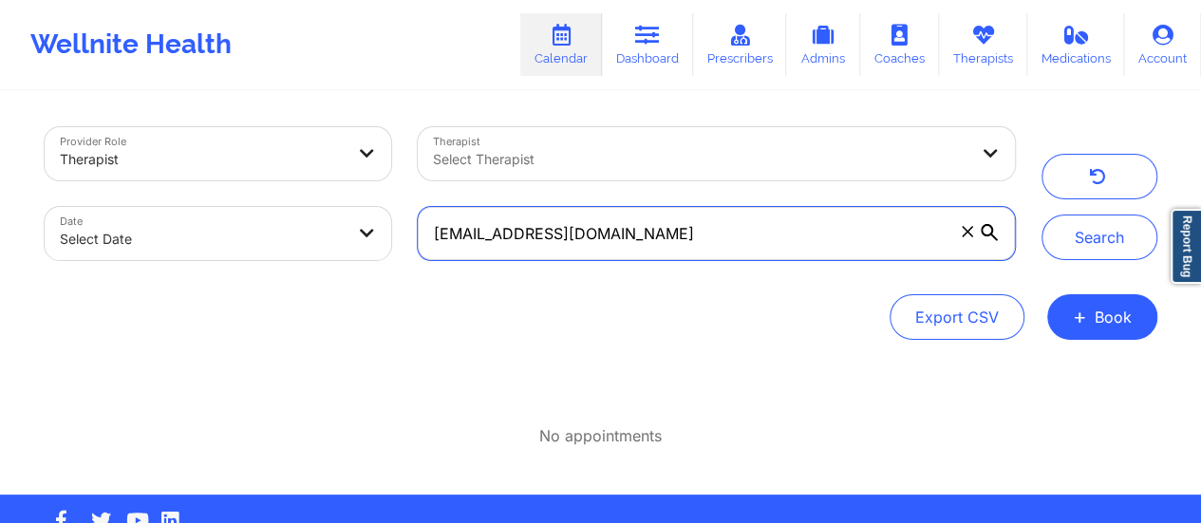
click at [868, 229] on input "[EMAIL_ADDRESS][DOMAIN_NAME]" at bounding box center [716, 233] width 596 height 53
paste input "jones1016"
type input "[EMAIL_ADDRESS][DOMAIN_NAME]"
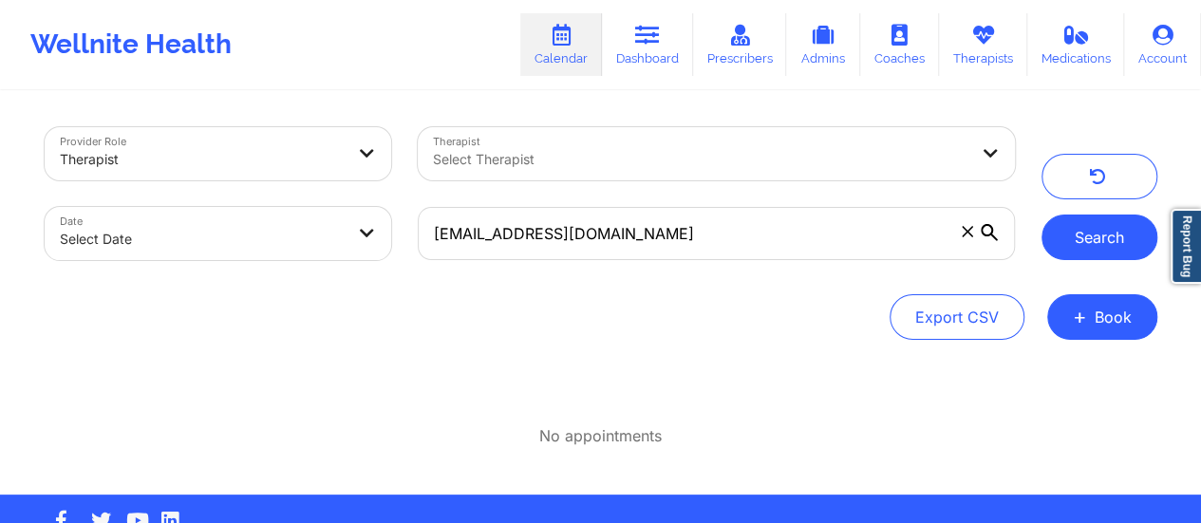
click at [1124, 245] on button "Search" at bounding box center [1100, 238] width 116 height 46
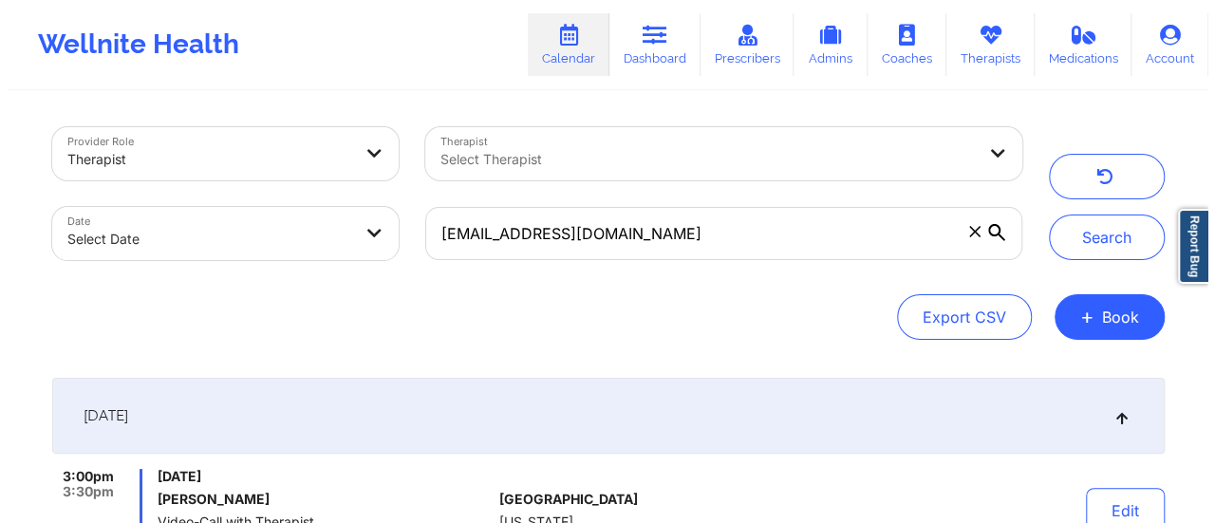
scroll to position [223, 0]
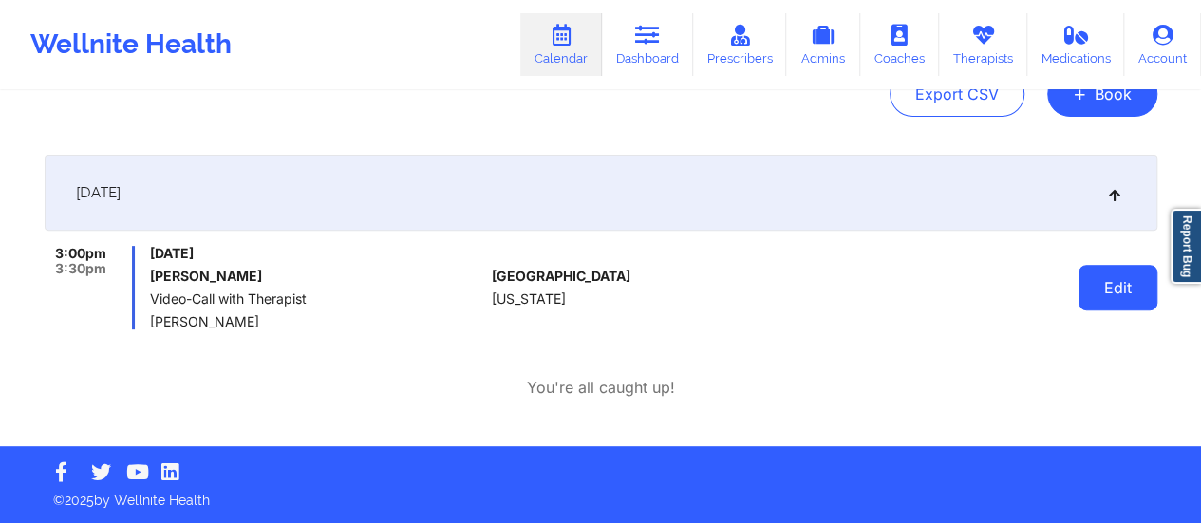
click at [1117, 291] on button "Edit" at bounding box center [1118, 288] width 79 height 46
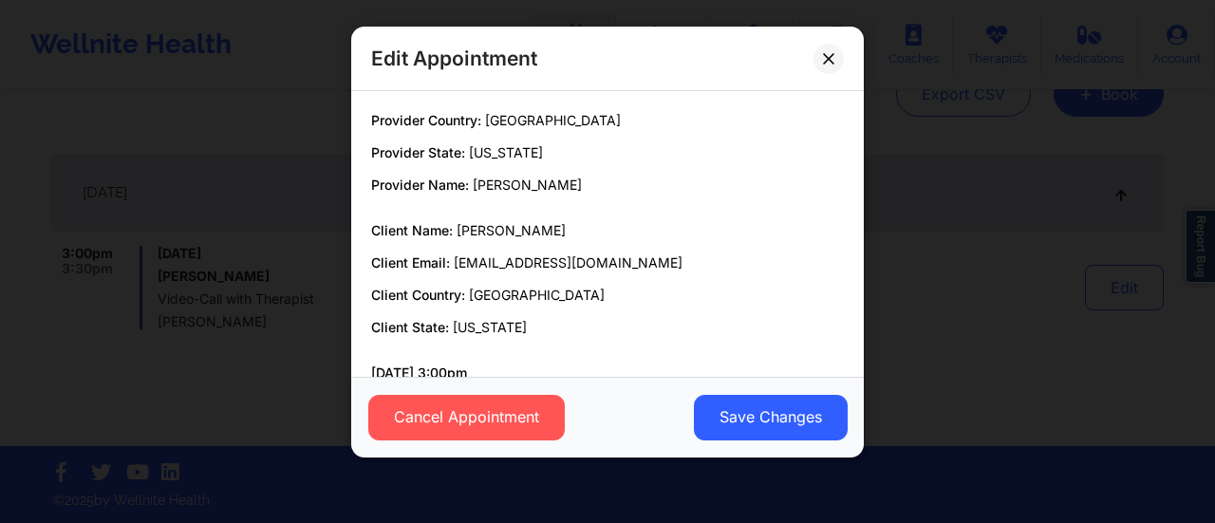
drag, startPoint x: 1117, startPoint y: 291, endPoint x: 647, endPoint y: 217, distance: 475.7
click at [647, 217] on div "Edit Appointment Provider Country: [GEOGRAPHIC_DATA] Provider State: [US_STATE]…" at bounding box center [607, 261] width 1215 height 523
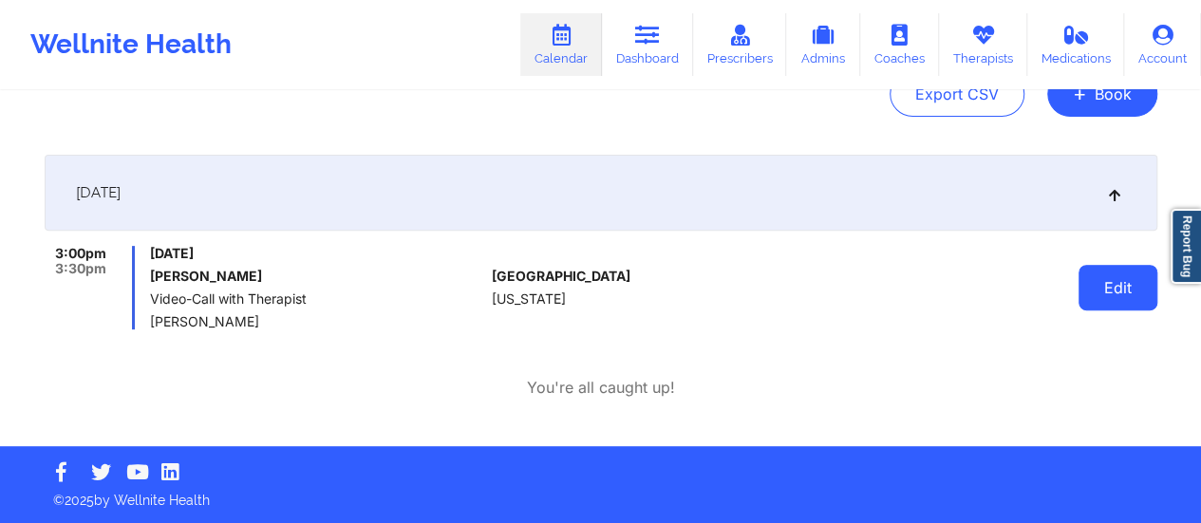
click at [1105, 297] on button "Edit" at bounding box center [1118, 288] width 79 height 46
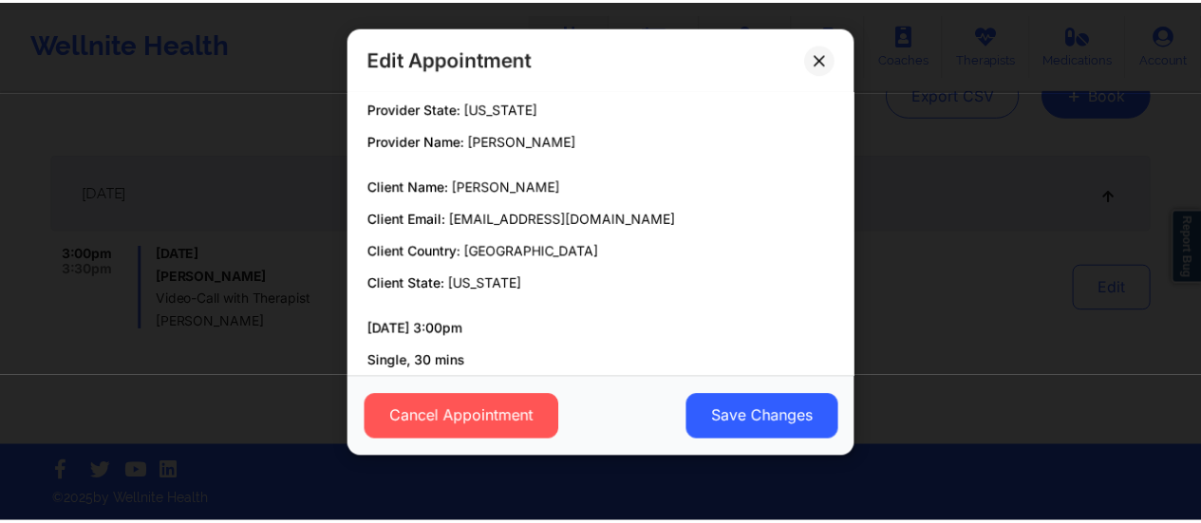
scroll to position [0, 0]
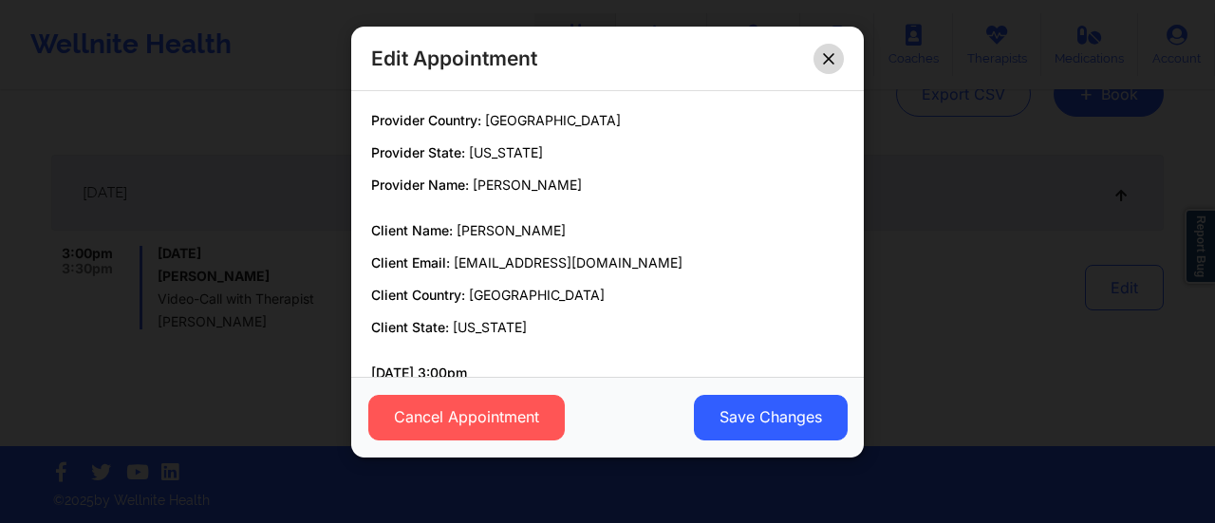
click at [820, 60] on button at bounding box center [829, 59] width 30 height 30
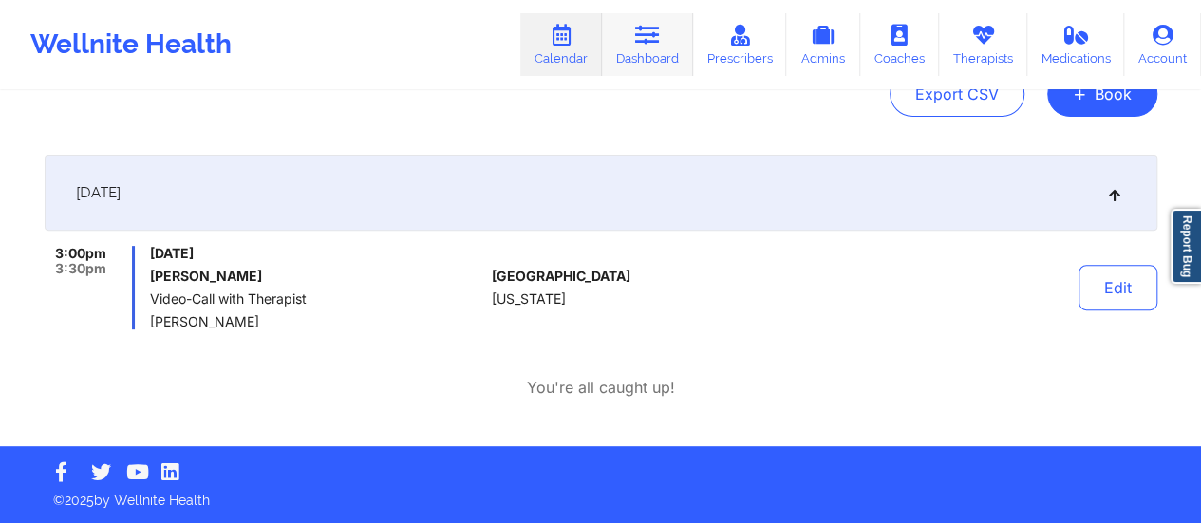
click at [677, 50] on link "Dashboard" at bounding box center [647, 44] width 91 height 63
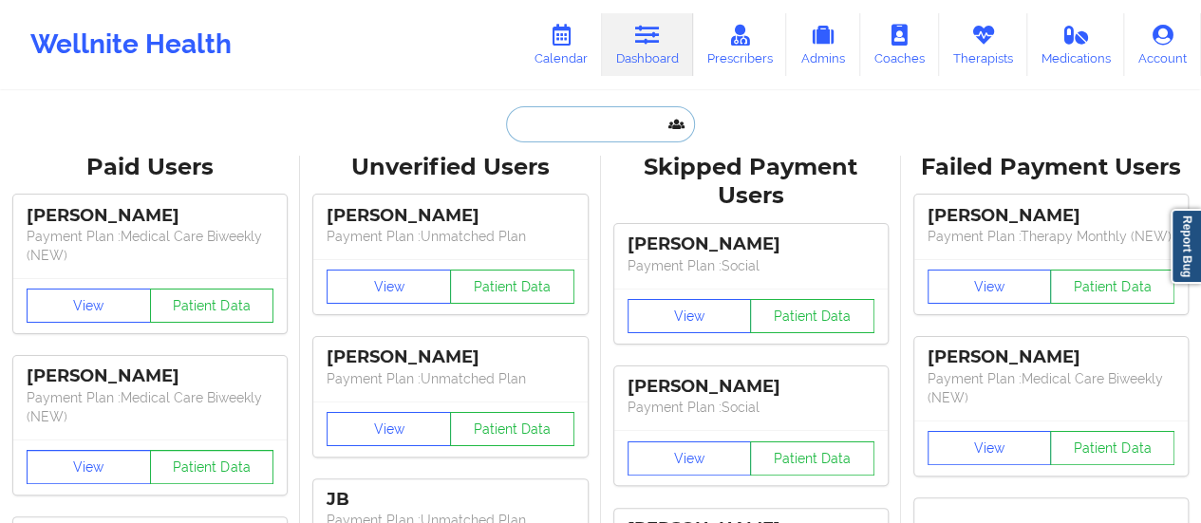
click at [604, 132] on input "text" at bounding box center [600, 124] width 188 height 36
paste input "[EMAIL_ADDRESS][DOMAIN_NAME]"
type input "[EMAIL_ADDRESS][DOMAIN_NAME]"
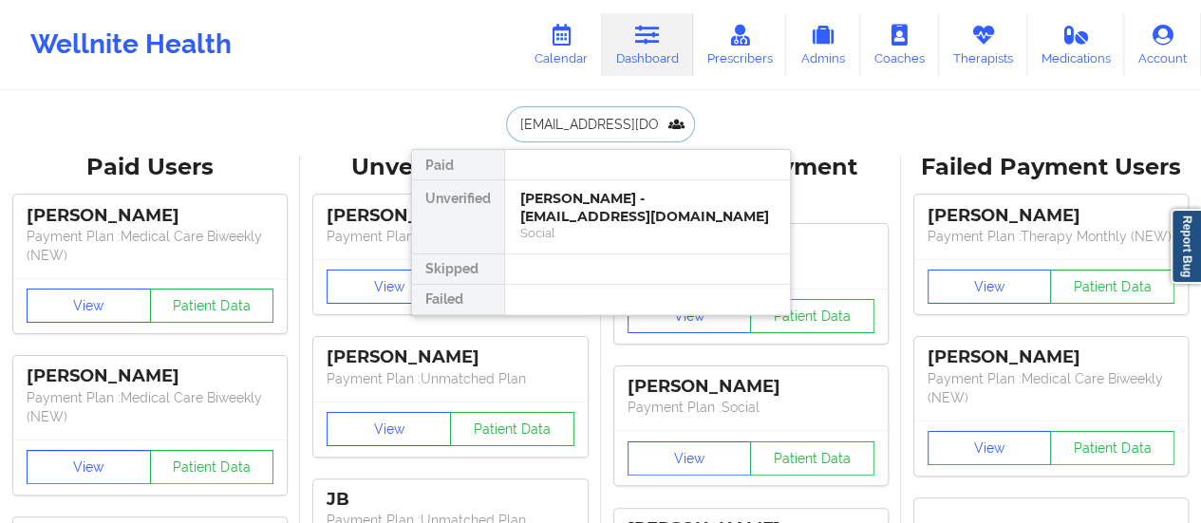
click at [578, 240] on div "Social" at bounding box center [647, 233] width 254 height 16
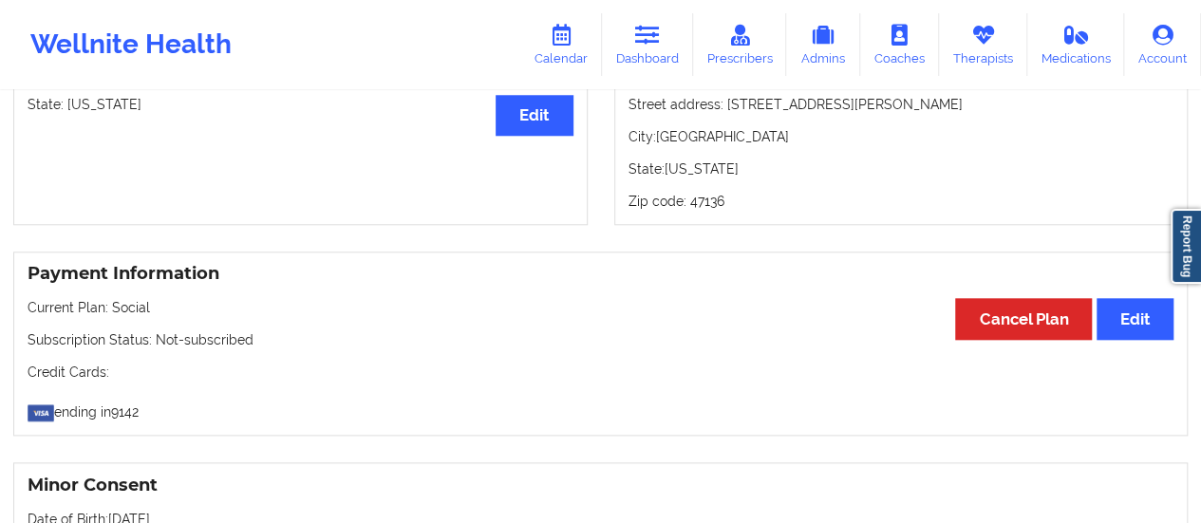
scroll to position [861, 0]
